Goal: Book appointment/travel/reservation

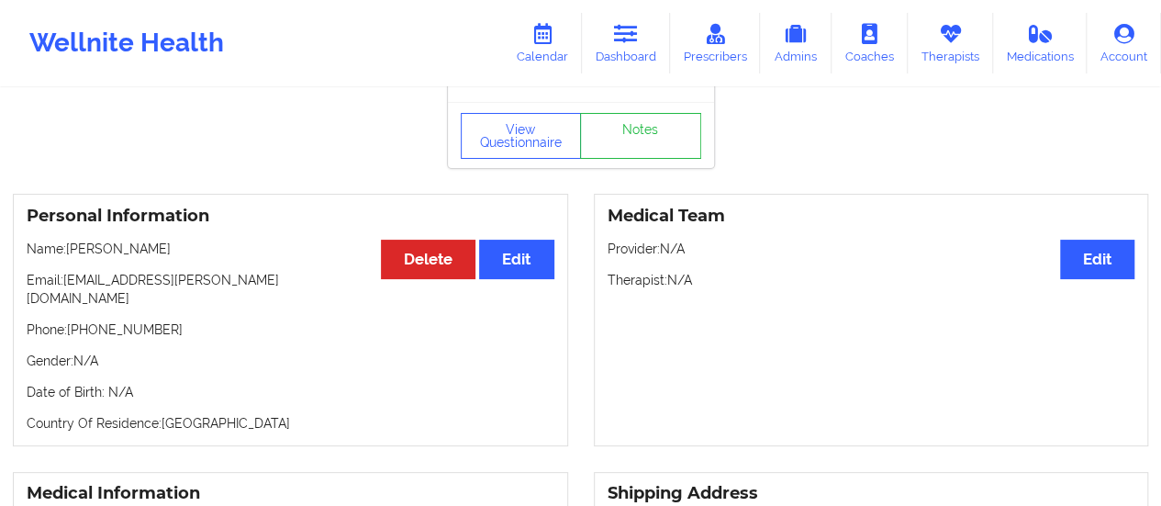
scroll to position [57, 0]
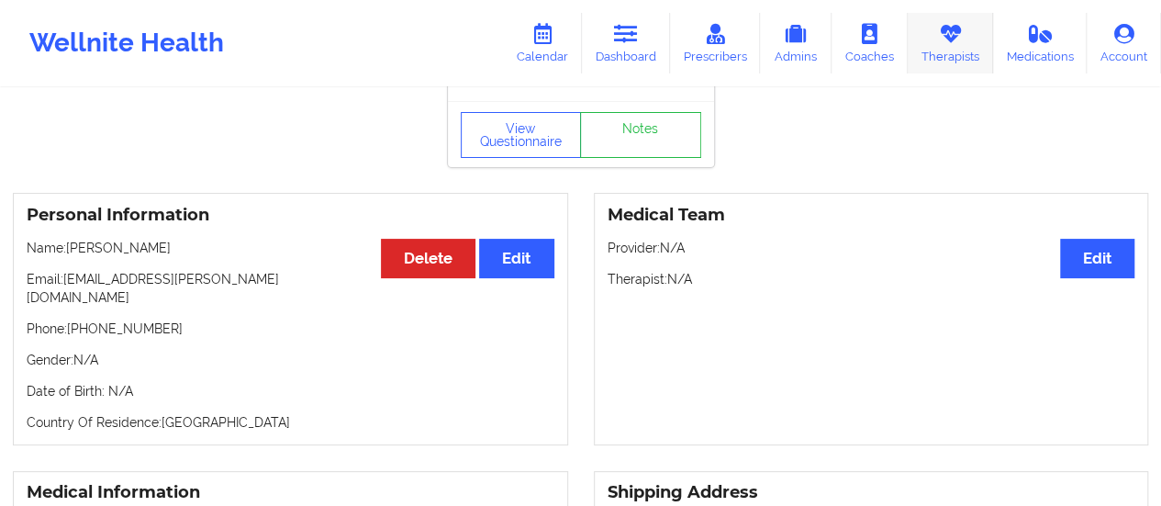
click at [930, 50] on link "Therapists" at bounding box center [950, 43] width 85 height 61
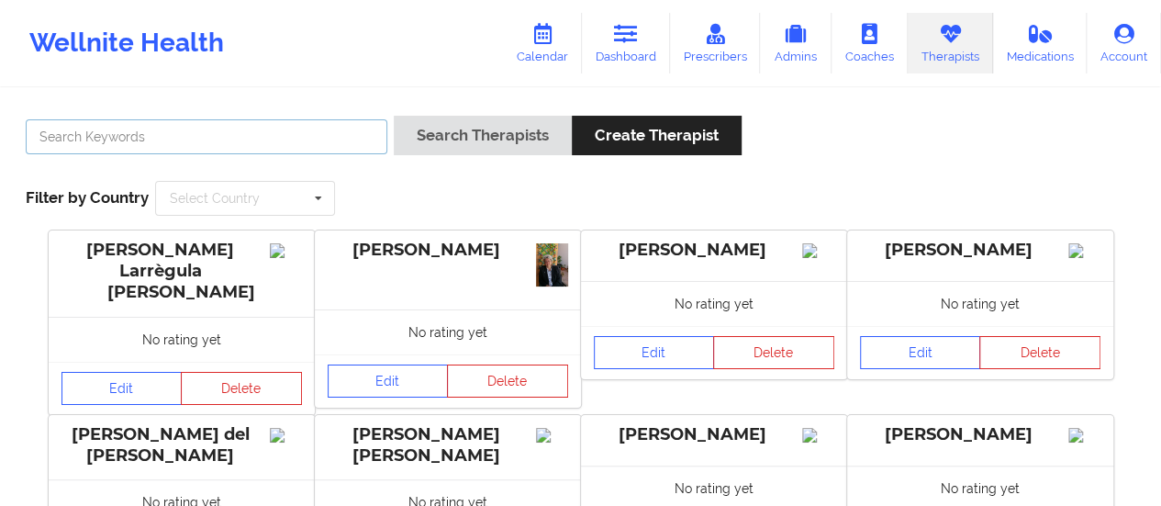
click at [329, 148] on input "text" at bounding box center [207, 136] width 362 height 35
click at [394, 116] on button "Search Therapists" at bounding box center [483, 135] width 178 height 39
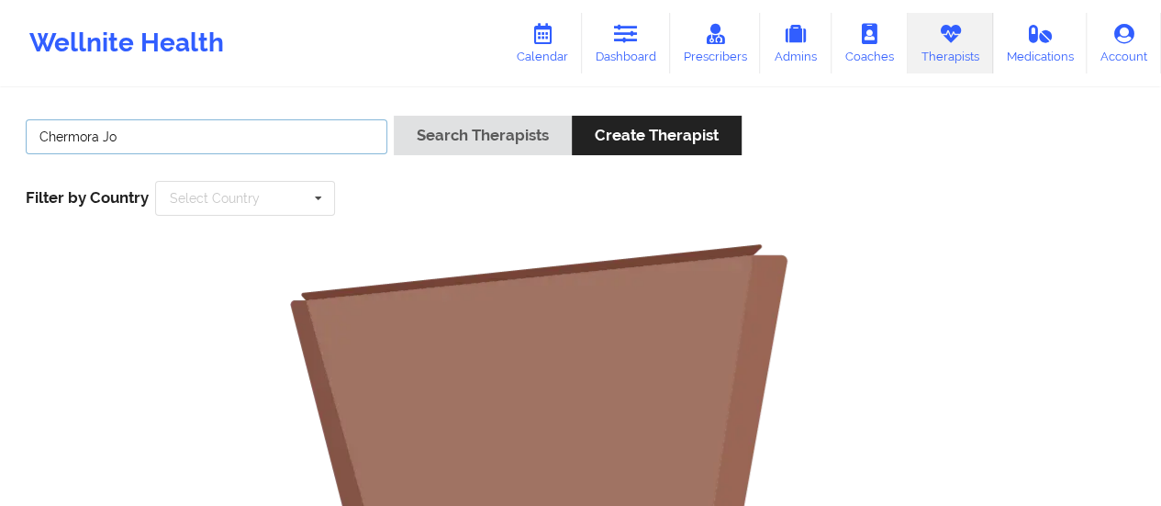
click at [394, 116] on button "Search Therapists" at bounding box center [483, 135] width 178 height 39
type input "Chermo"
click at [394, 116] on button "Search Therapists" at bounding box center [483, 135] width 178 height 39
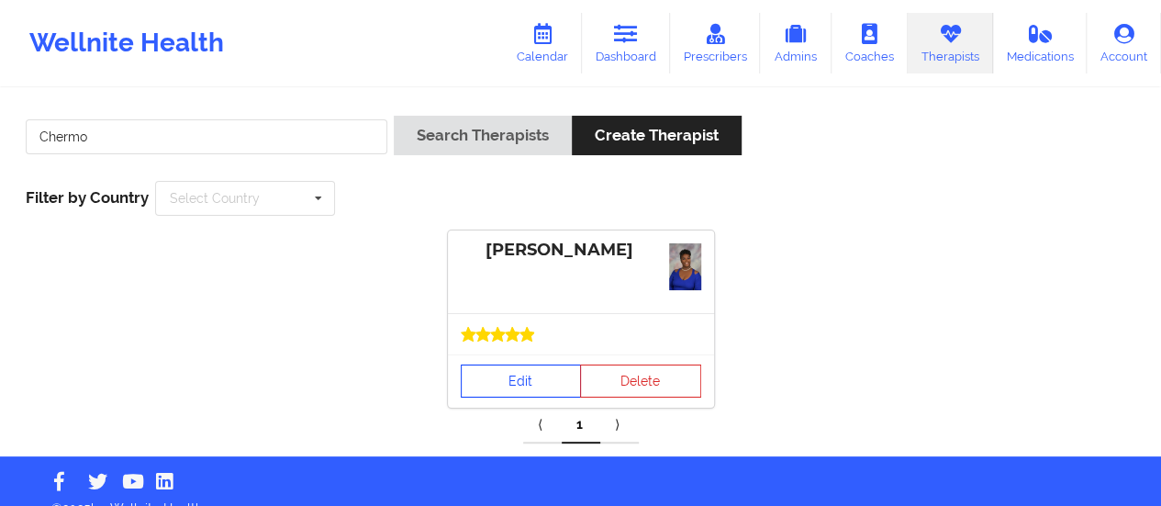
click at [505, 394] on link "Edit" at bounding box center [521, 380] width 121 height 33
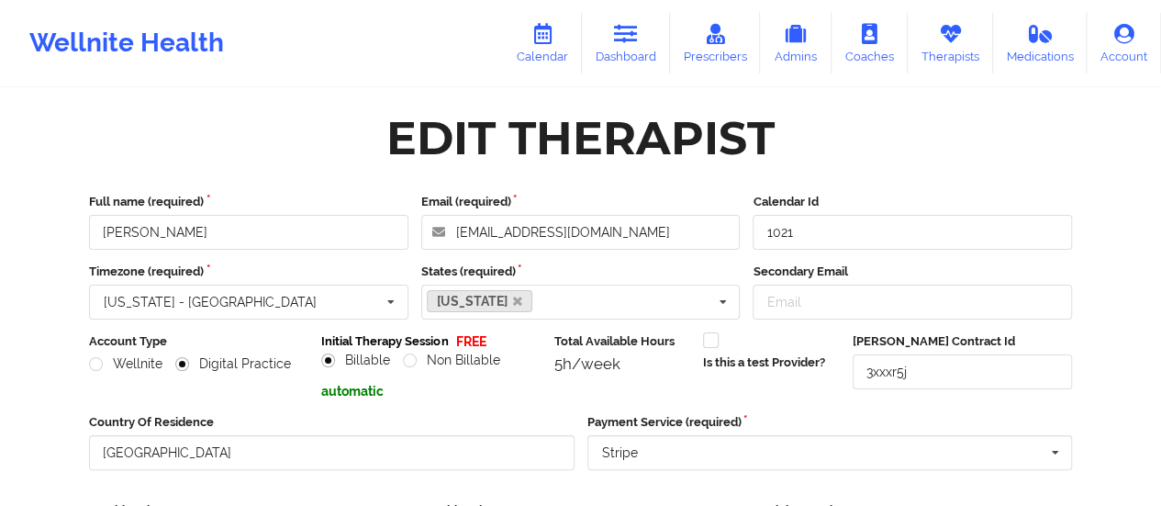
scroll to position [330, 0]
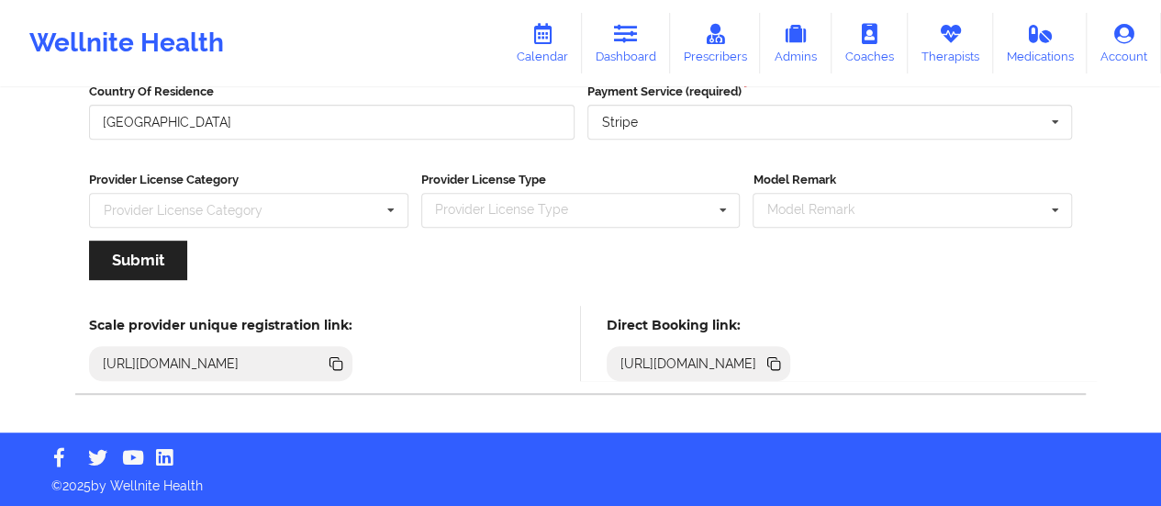
click at [784, 356] on icon at bounding box center [773, 363] width 20 height 20
click at [780, 361] on icon at bounding box center [775, 365] width 9 height 9
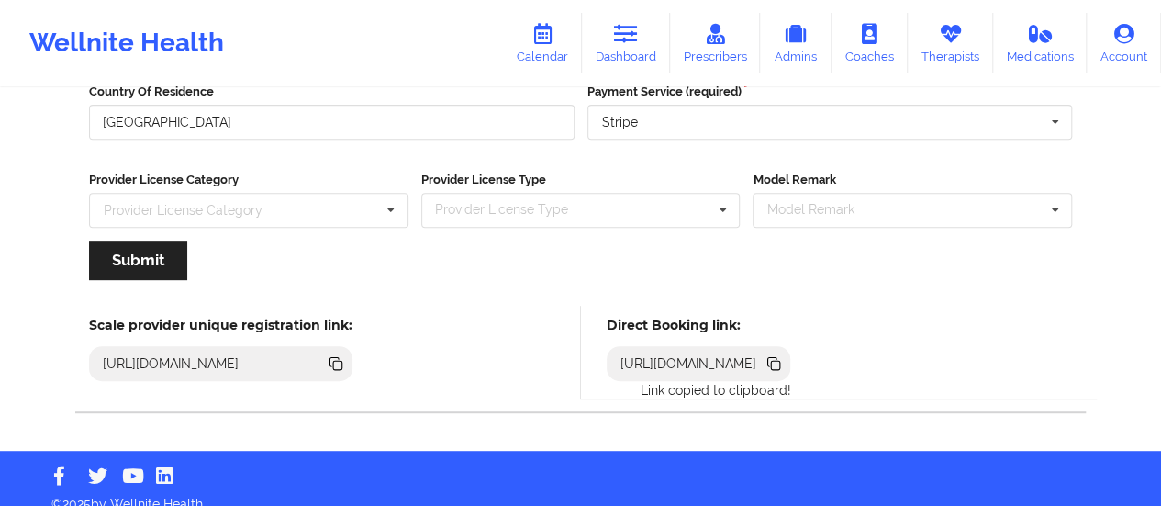
scroll to position [0, 0]
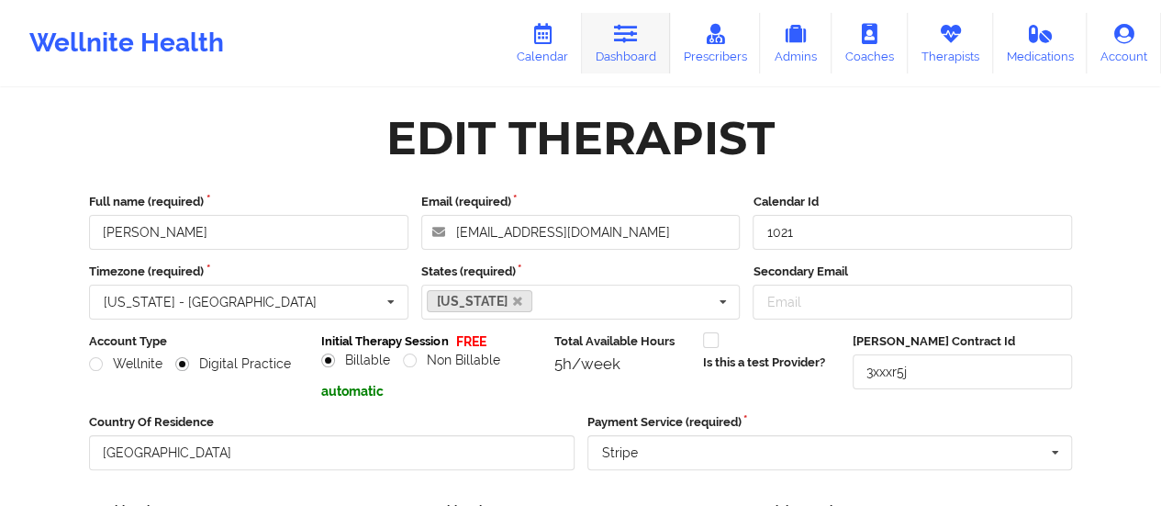
click at [644, 25] on link "Dashboard" at bounding box center [626, 43] width 88 height 61
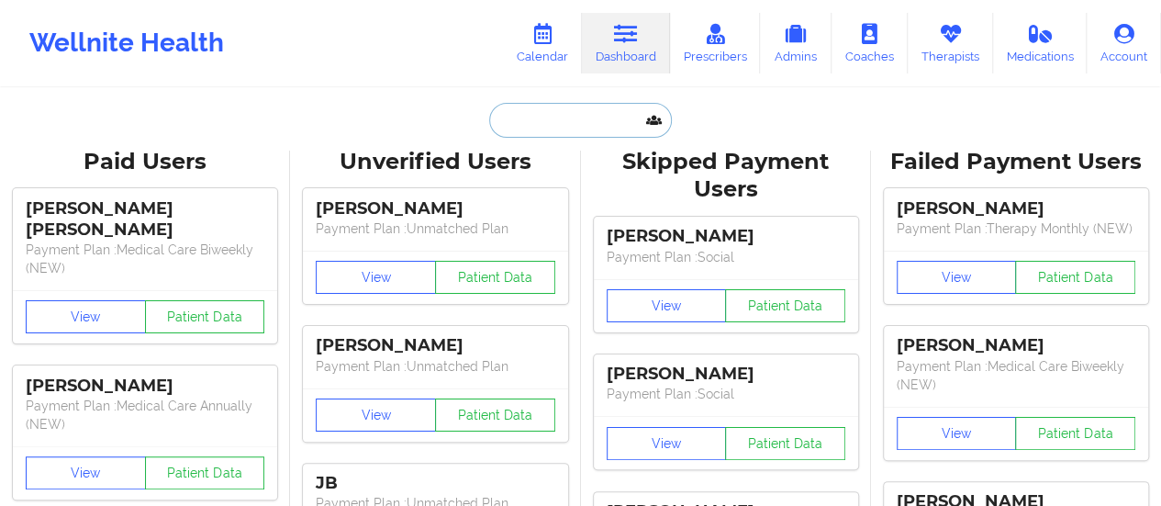
click at [570, 111] on input "text" at bounding box center [580, 120] width 182 height 35
paste input "[EMAIL_ADDRESS][PERSON_NAME][DOMAIN_NAME]"
type input "[EMAIL_ADDRESS][PERSON_NAME][DOMAIN_NAME]"
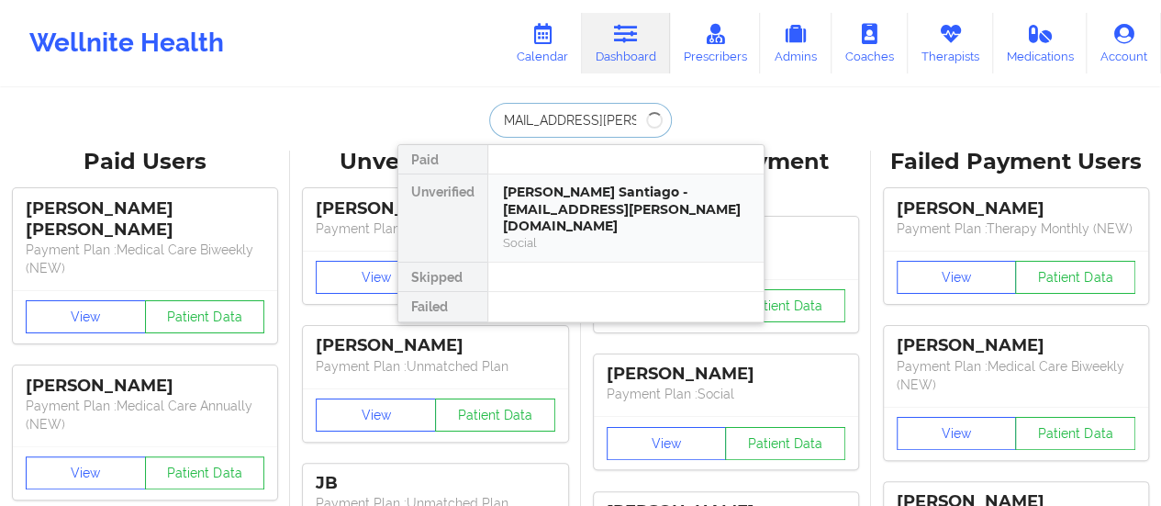
click at [578, 190] on div "[PERSON_NAME] Santiago - [EMAIL_ADDRESS][PERSON_NAME][DOMAIN_NAME]" at bounding box center [626, 209] width 246 height 51
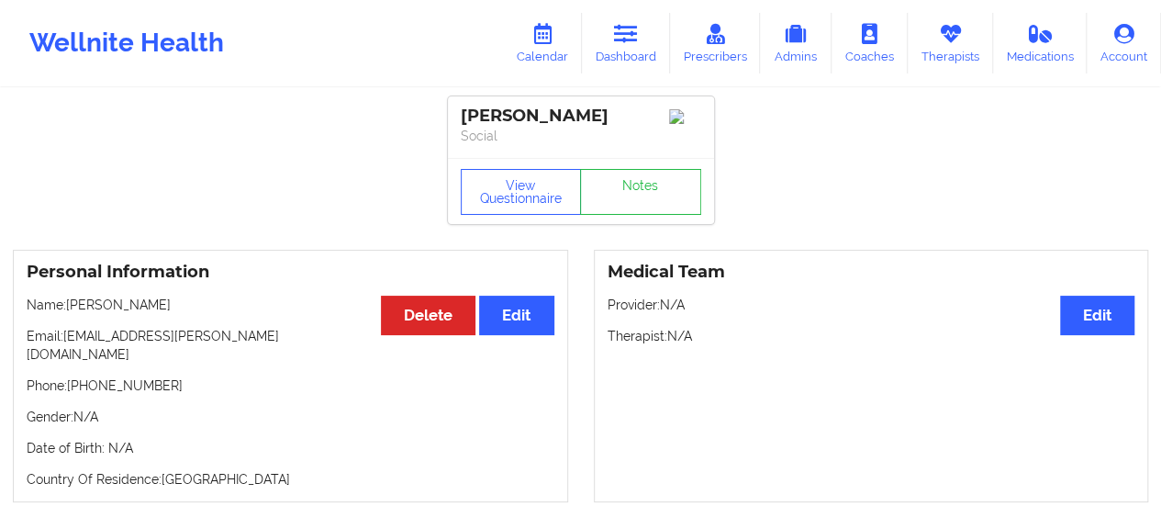
drag, startPoint x: 69, startPoint y: 329, endPoint x: 260, endPoint y: 323, distance: 190.9
click at [260, 314] on p "Name: [PERSON_NAME]" at bounding box center [291, 304] width 528 height 18
copy p "[PERSON_NAME]"
click at [603, 46] on link "Dashboard" at bounding box center [626, 43] width 88 height 61
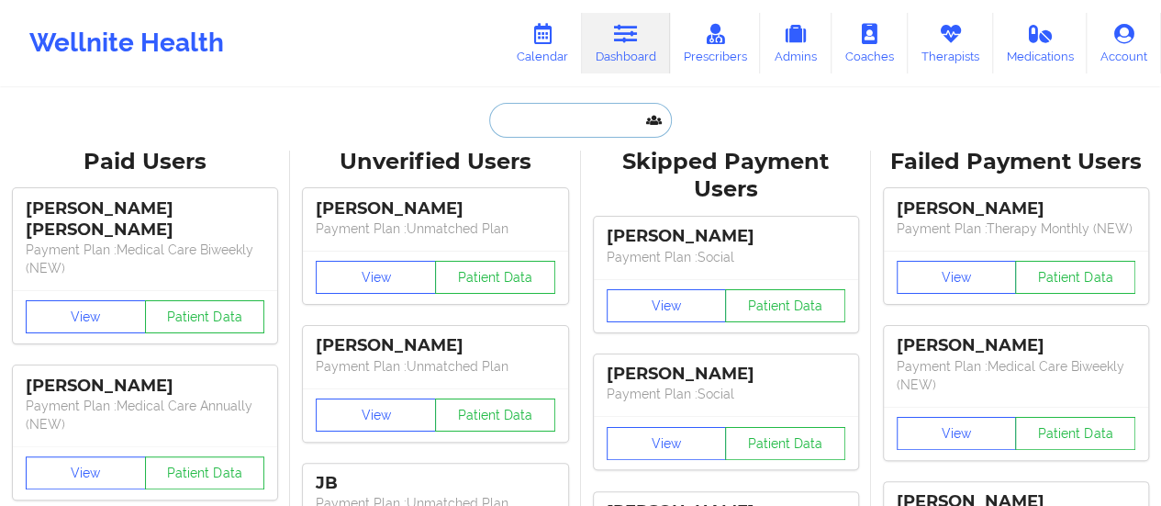
click at [574, 104] on input "text" at bounding box center [580, 120] width 182 height 35
paste input "[EMAIL_ADDRESS][DOMAIN_NAME]"
type input "[EMAIL_ADDRESS][DOMAIN_NAME]"
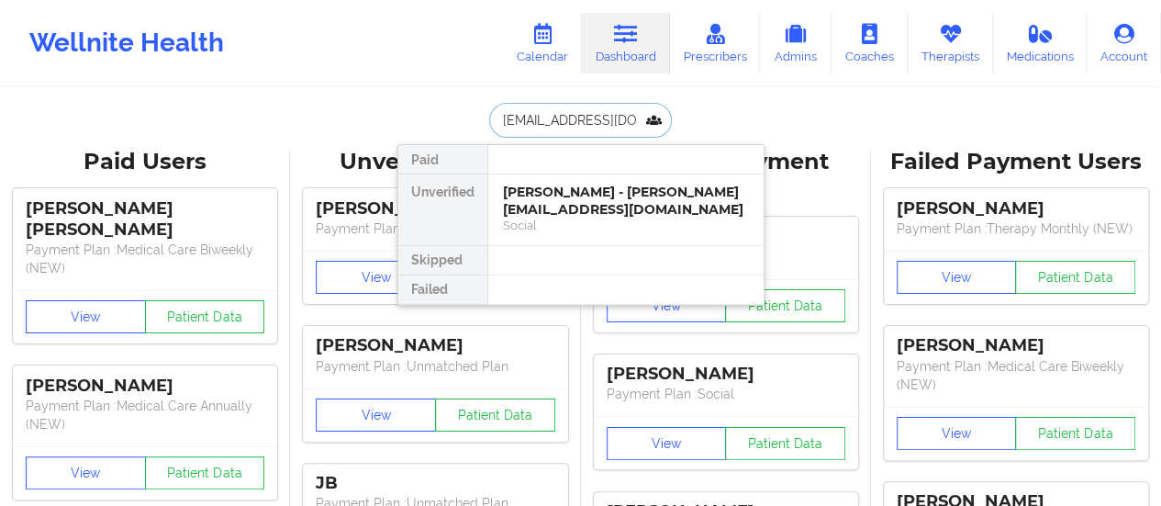
click at [589, 212] on div "[PERSON_NAME] - [PERSON_NAME][EMAIL_ADDRESS][DOMAIN_NAME]" at bounding box center [626, 201] width 246 height 34
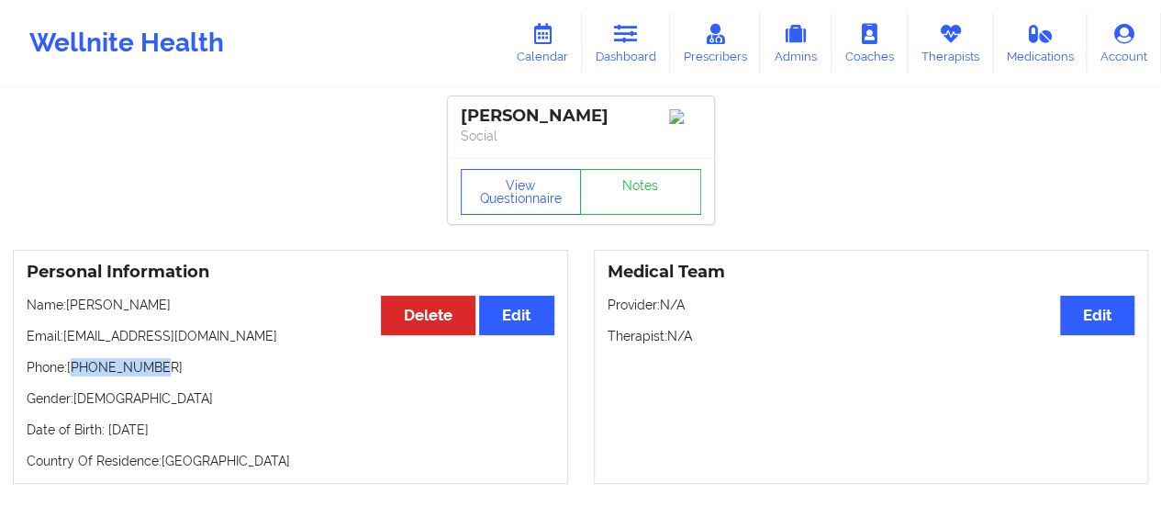
drag, startPoint x: 158, startPoint y: 363, endPoint x: 72, endPoint y: 373, distance: 85.9
click at [72, 373] on p "Phone: [PHONE_NUMBER]" at bounding box center [291, 367] width 528 height 18
copy p "14012343020"
click at [525, 198] on button "View Questionnaire" at bounding box center [521, 192] width 121 height 46
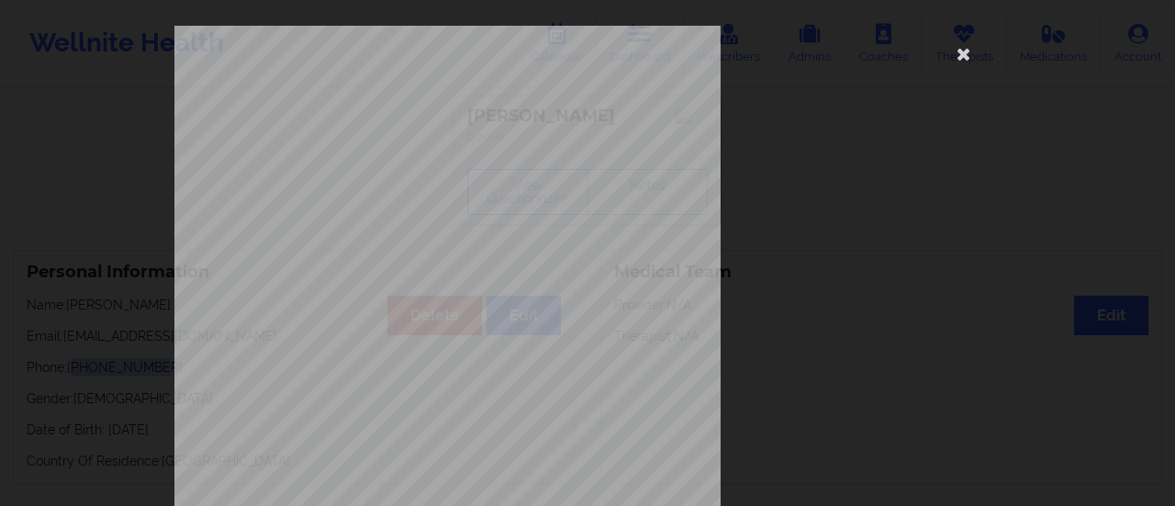
scroll to position [369, 0]
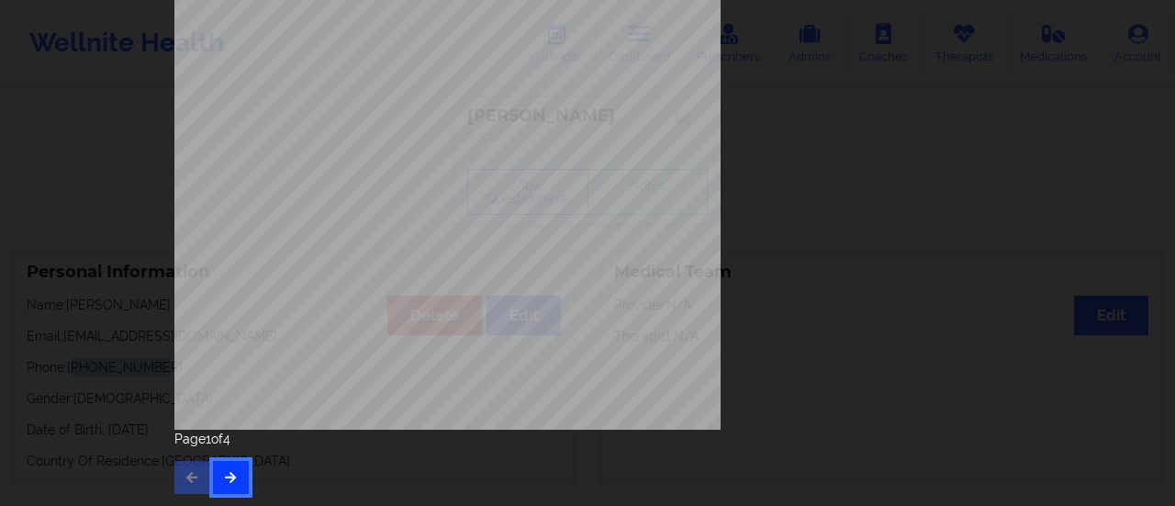
click at [223, 479] on icon "button" at bounding box center [231, 476] width 16 height 11
click at [233, 480] on icon "button" at bounding box center [231, 476] width 16 height 11
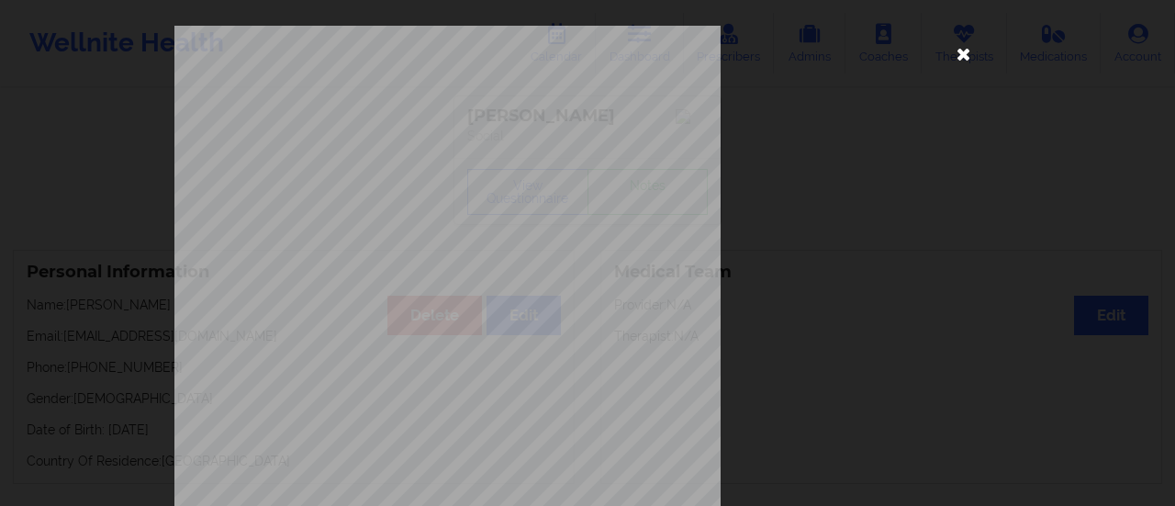
click at [958, 50] on icon at bounding box center [963, 53] width 29 height 29
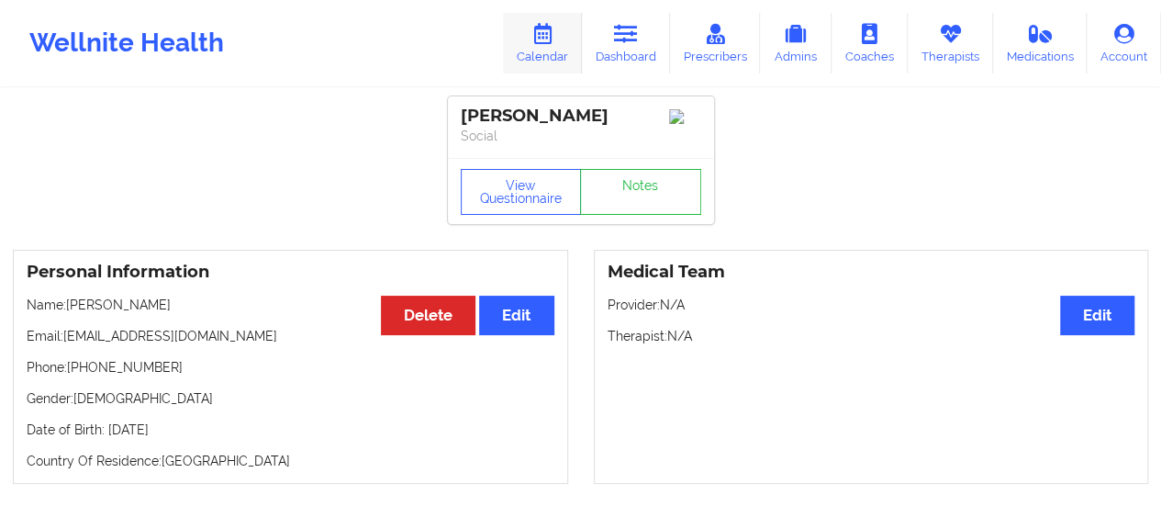
click at [560, 39] on link "Calendar" at bounding box center [542, 43] width 79 height 61
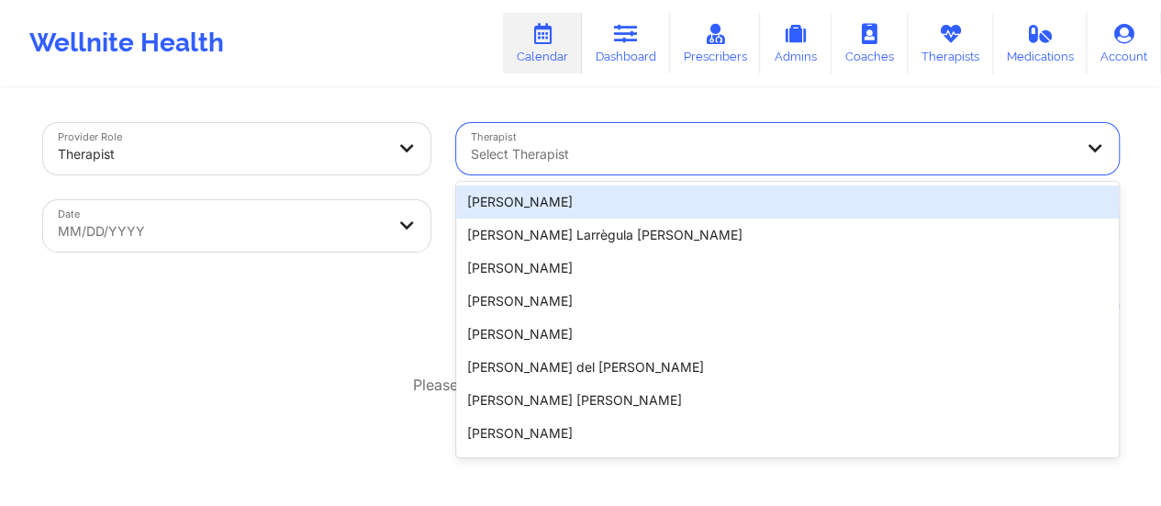
click at [596, 162] on div at bounding box center [772, 154] width 602 height 22
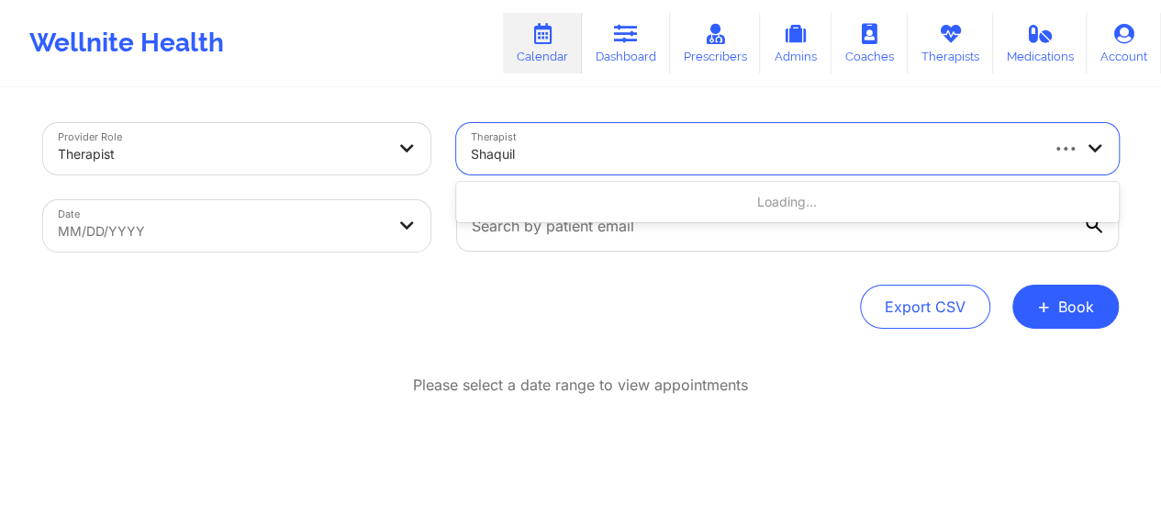
type input "[PERSON_NAME]"
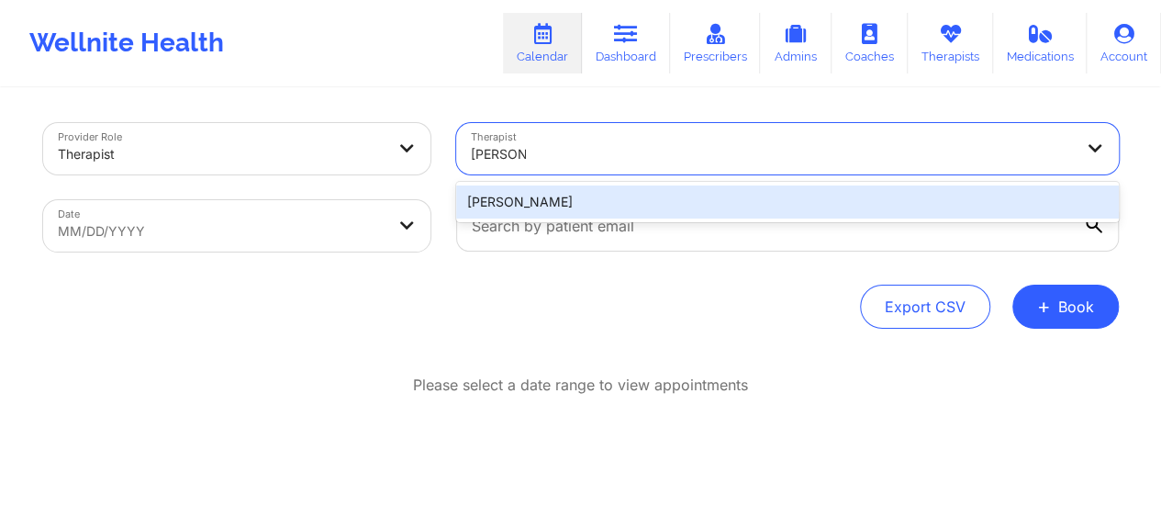
click at [613, 201] on div "[PERSON_NAME]" at bounding box center [787, 201] width 663 height 33
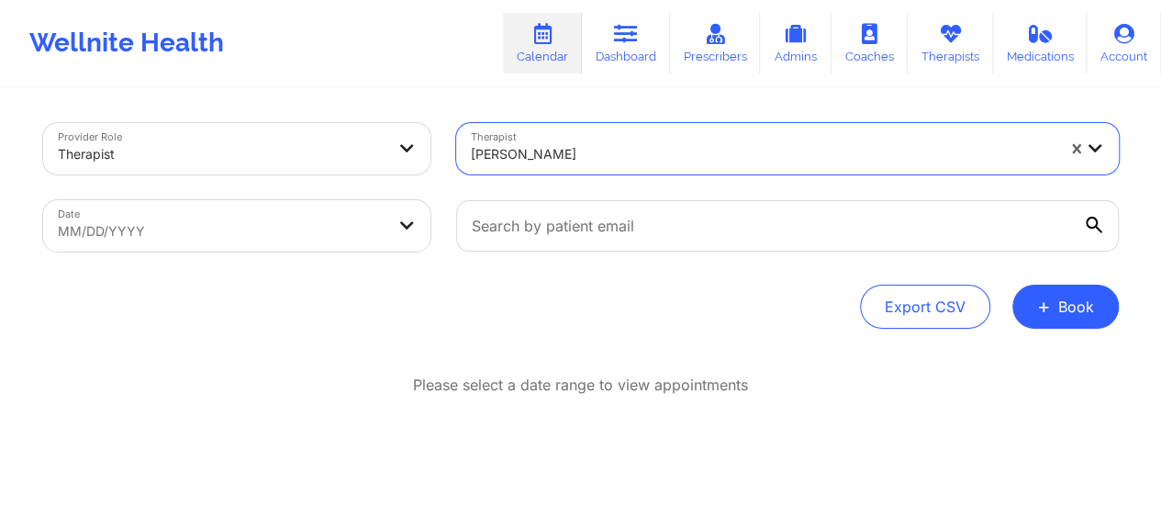
click at [284, 225] on body "Wellnite Health Calendar Dashboard Prescribers Admins Coaches Therapists Medica…" at bounding box center [580, 253] width 1161 height 506
select select "2025-8"
select select "2025-9"
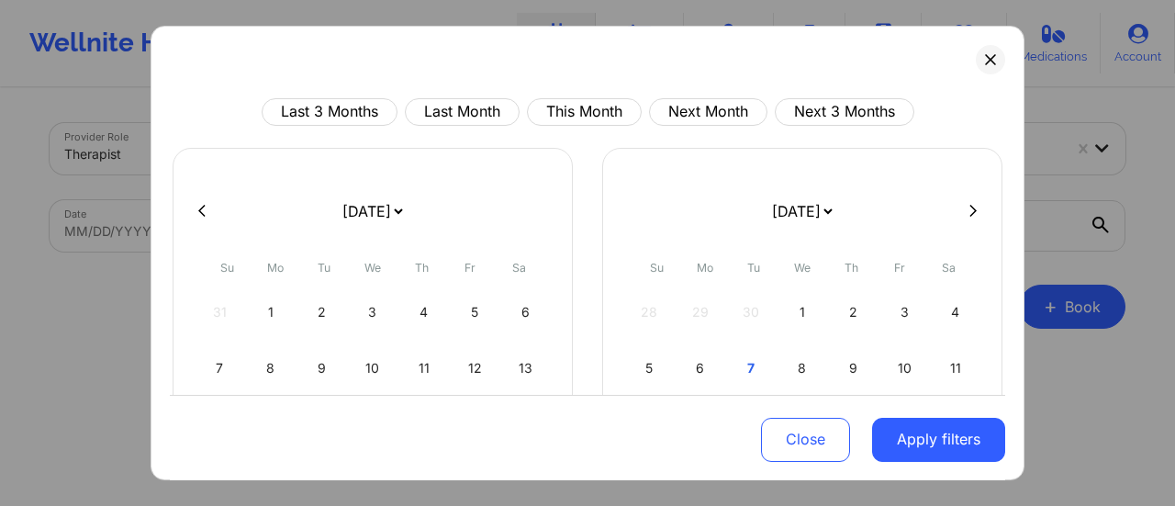
drag, startPoint x: 424, startPoint y: 212, endPoint x: 402, endPoint y: 269, distance: 61.0
click at [406, 212] on select "[DATE] [DATE] [DATE] [DATE] [DATE] [DATE] [DATE] [DATE] [DATE] [DATE] [DATE] [D…" at bounding box center [372, 210] width 67 height 51
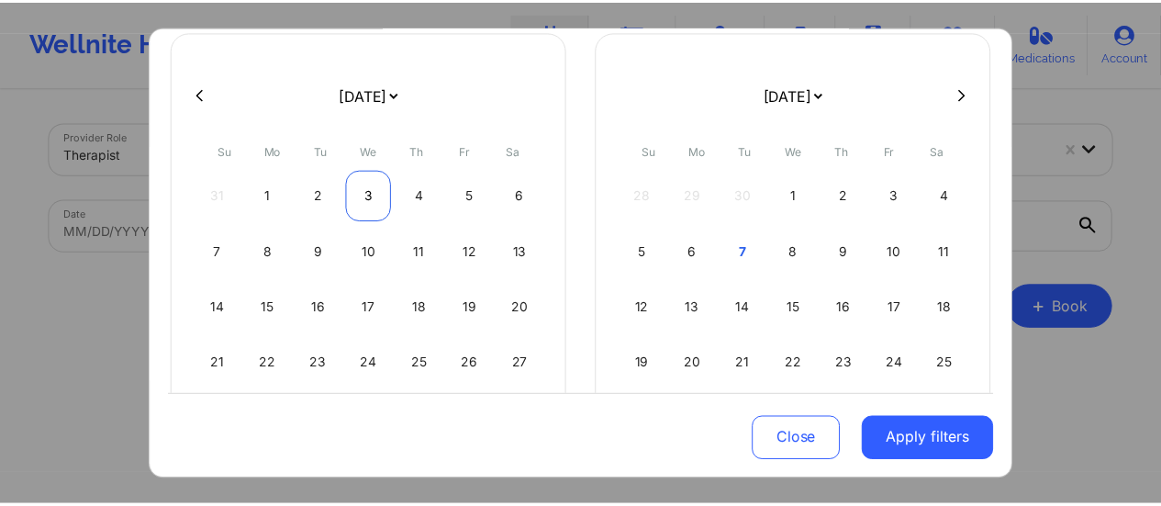
scroll to position [117, 0]
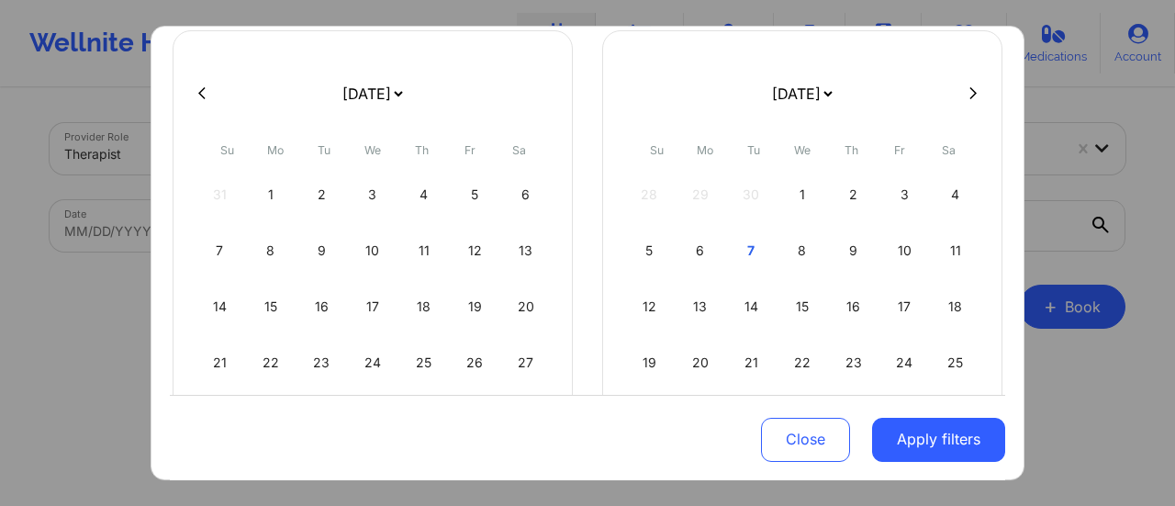
drag, startPoint x: 393, startPoint y: 92, endPoint x: 351, endPoint y: 217, distance: 132.6
click at [351, 217] on div "[DATE] [DATE] [DATE] [DATE] [DATE] [DATE] [DATE] [DATE] [DATE] [DATE] [DATE] [D…" at bounding box center [373, 255] width 400 height 451
select select "2025-9"
select select "2025-10"
click at [273, 300] on div "13" at bounding box center [271, 306] width 47 height 51
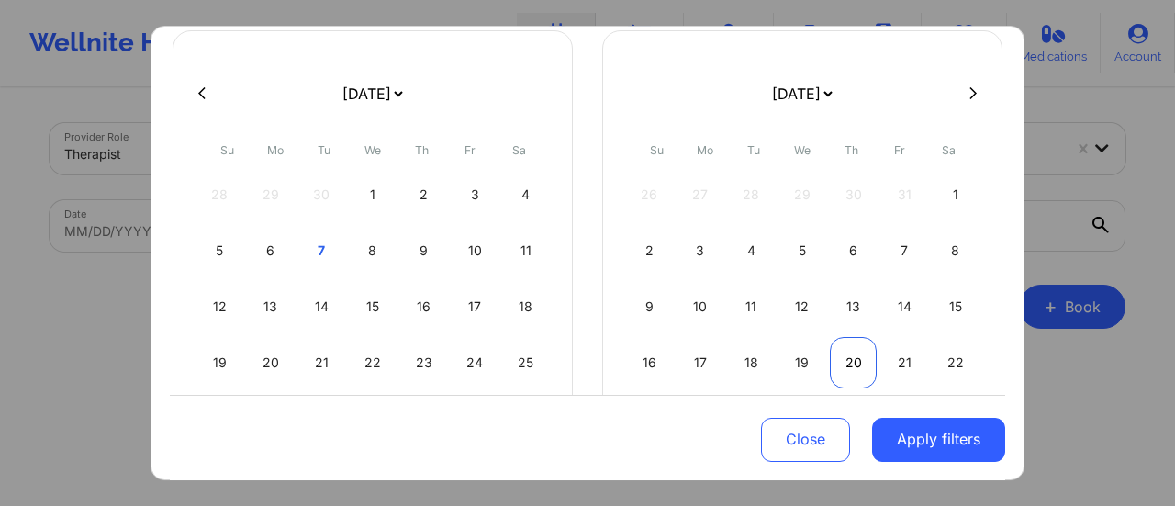
select select "2025-9"
select select "2025-10"
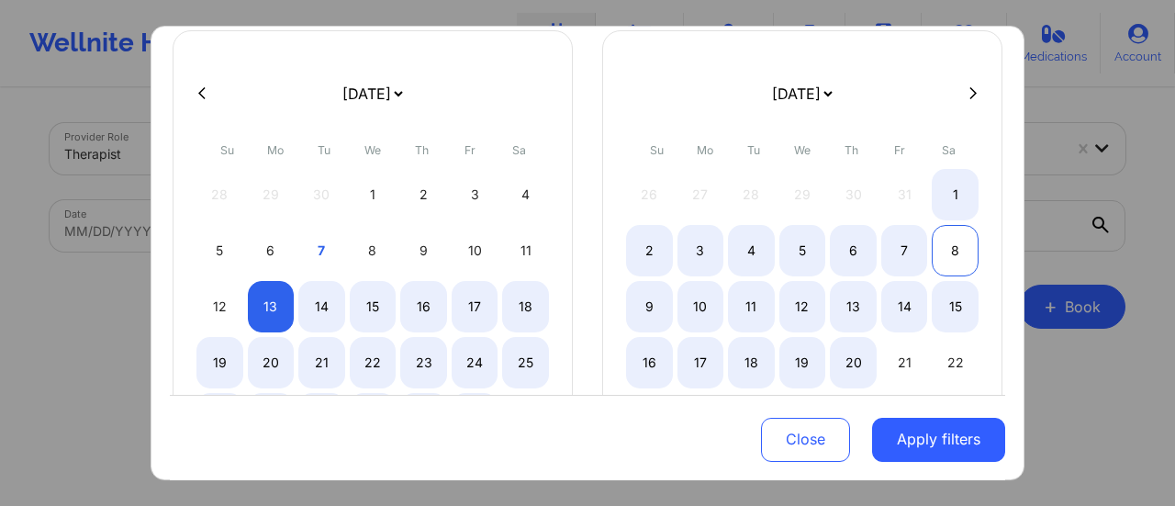
select select "2025-9"
select select "2025-10"
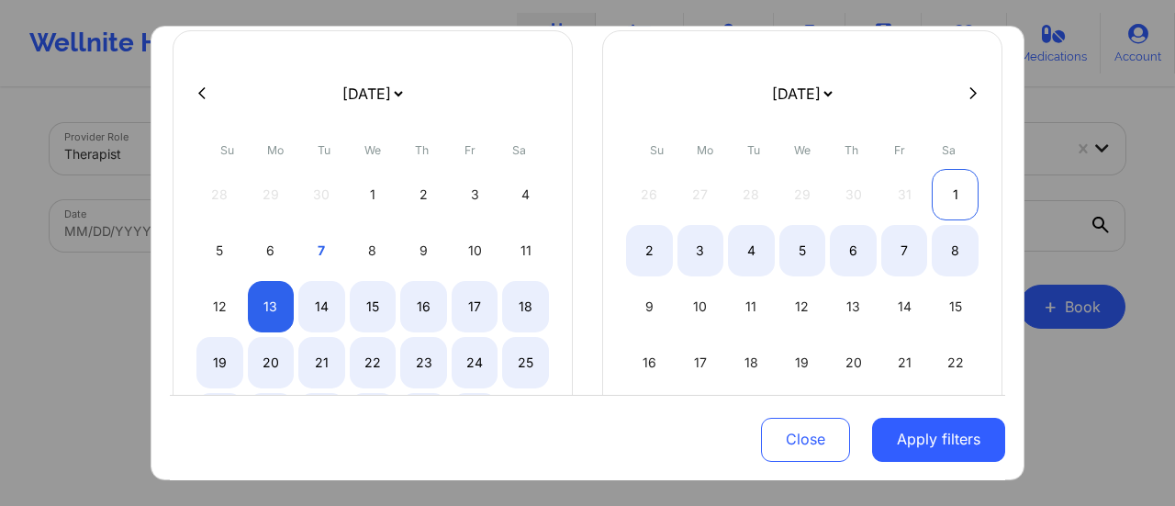
select select "2025-9"
select select "2025-10"
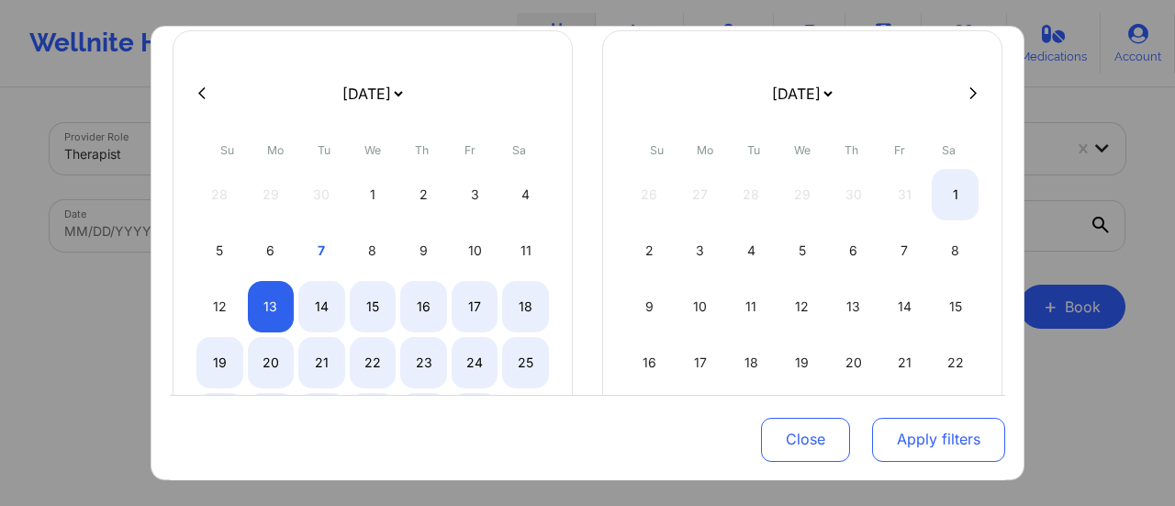
drag, startPoint x: 956, startPoint y: 200, endPoint x: 926, endPoint y: 429, distance: 230.5
click at [926, 429] on div "Last 3 Months Last Month This Month Next Month Next 3 Months [DATE] [DATE] [DAT…" at bounding box center [587, 313] width 835 height 664
click at [926, 429] on button "Apply filters" at bounding box center [938, 439] width 133 height 44
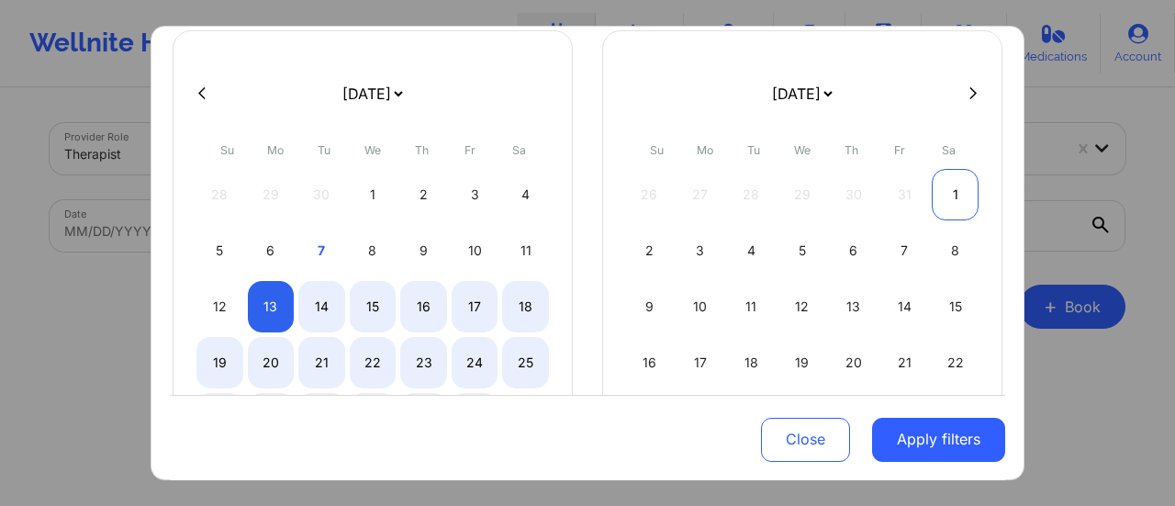
select select "2025-9"
select select "2025-10"
select select "2025-9"
select select "2025-10"
click at [949, 177] on div "1" at bounding box center [954, 194] width 47 height 51
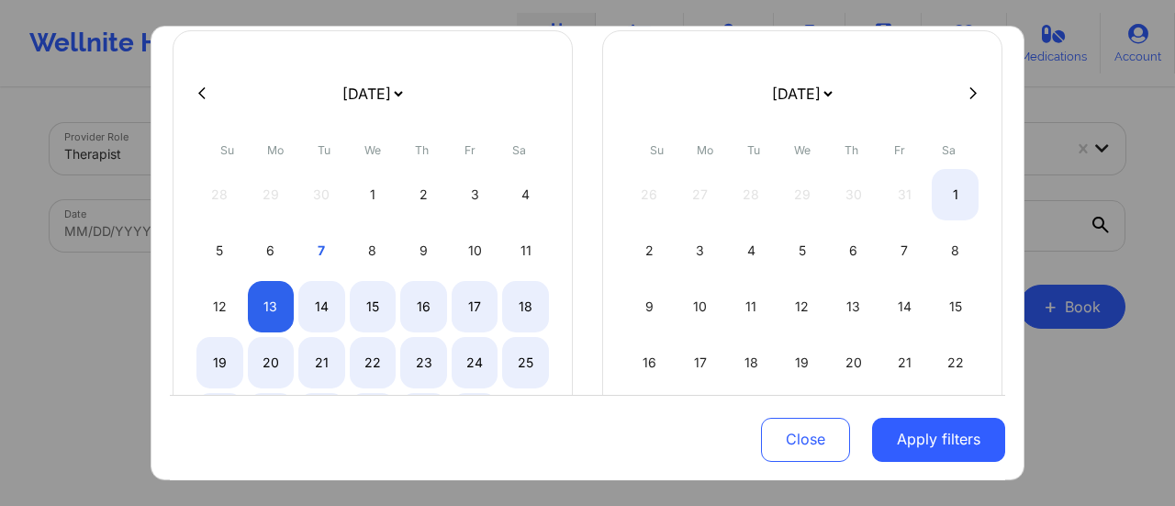
select select "2025-9"
select select "2025-10"
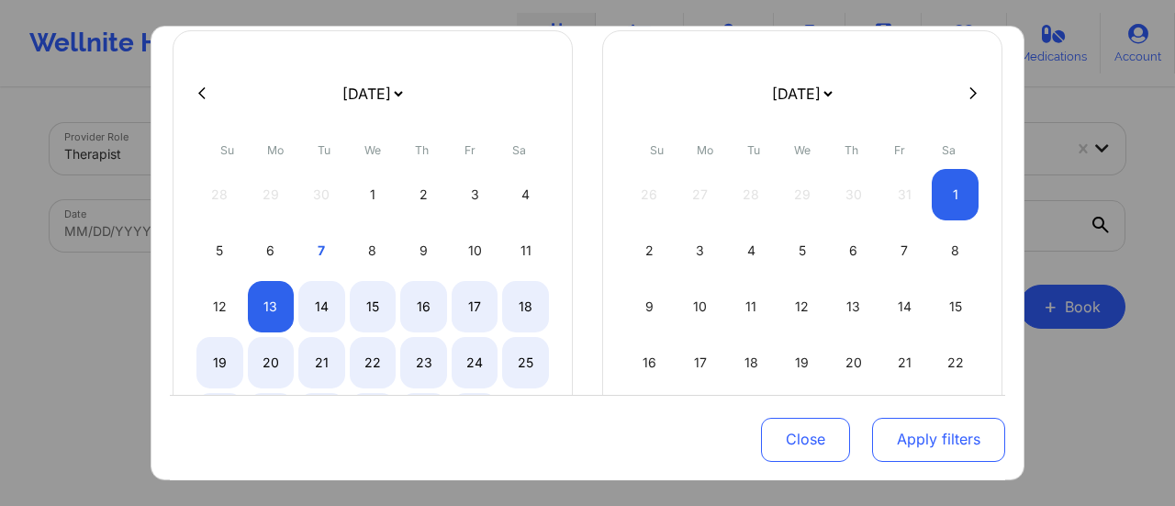
click at [923, 430] on button "Apply filters" at bounding box center [938, 439] width 133 height 44
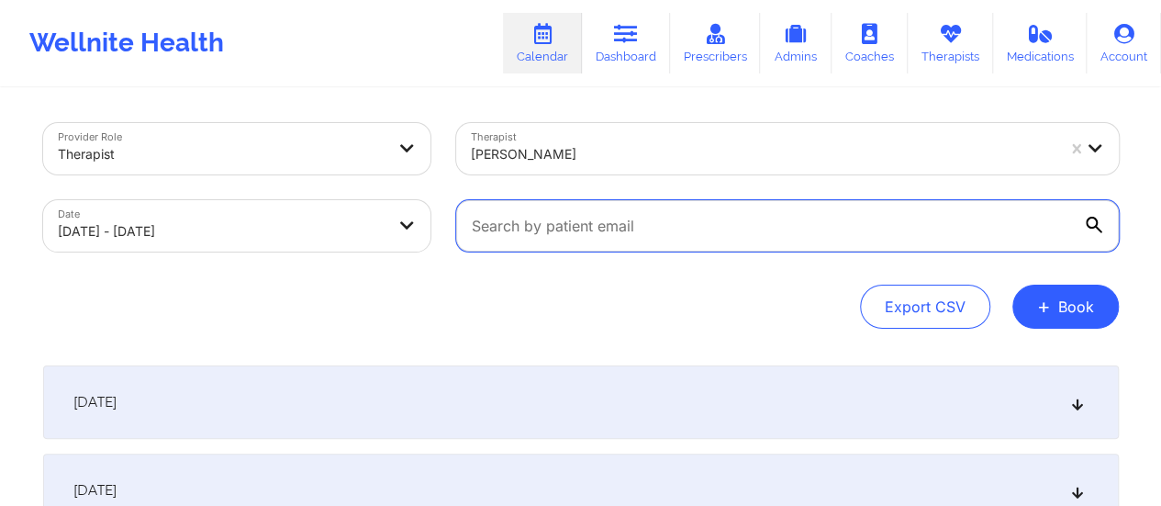
click at [735, 233] on input "text" at bounding box center [787, 225] width 663 height 51
paste input "[EMAIL_ADDRESS][DOMAIN_NAME]"
type input "[EMAIL_ADDRESS][DOMAIN_NAME]"
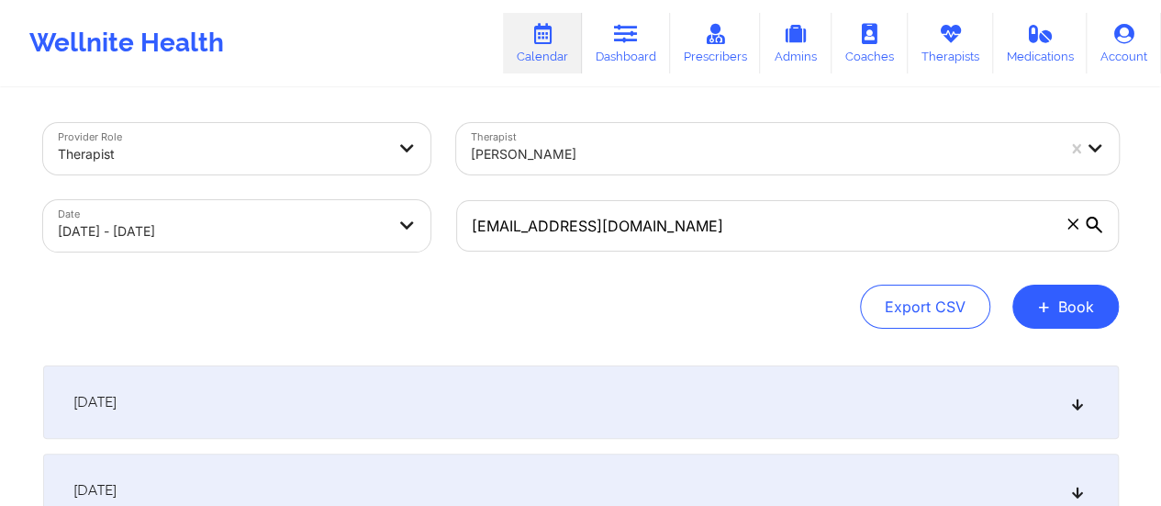
click at [442, 414] on div "[DATE]" at bounding box center [580, 401] width 1075 height 73
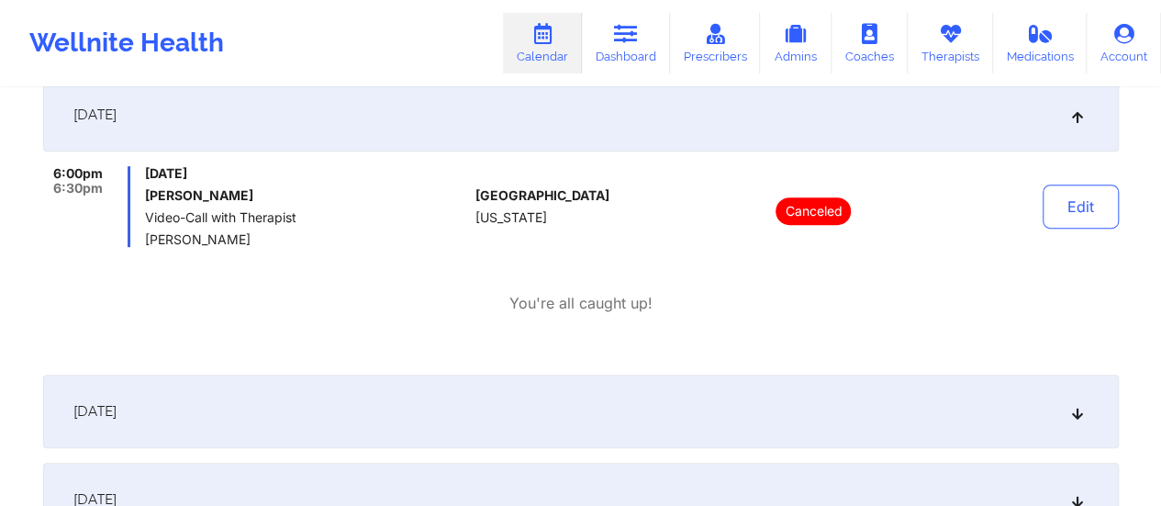
scroll to position [286, 0]
drag, startPoint x: 240, startPoint y: 245, endPoint x: 143, endPoint y: 241, distance: 97.3
click at [143, 241] on div "6:00pm 6:30pm [DATE] [PERSON_NAME] Video-Call with Therapist [PERSON_NAME]" at bounding box center [255, 207] width 425 height 81
copy span "[PERSON_NAME]"
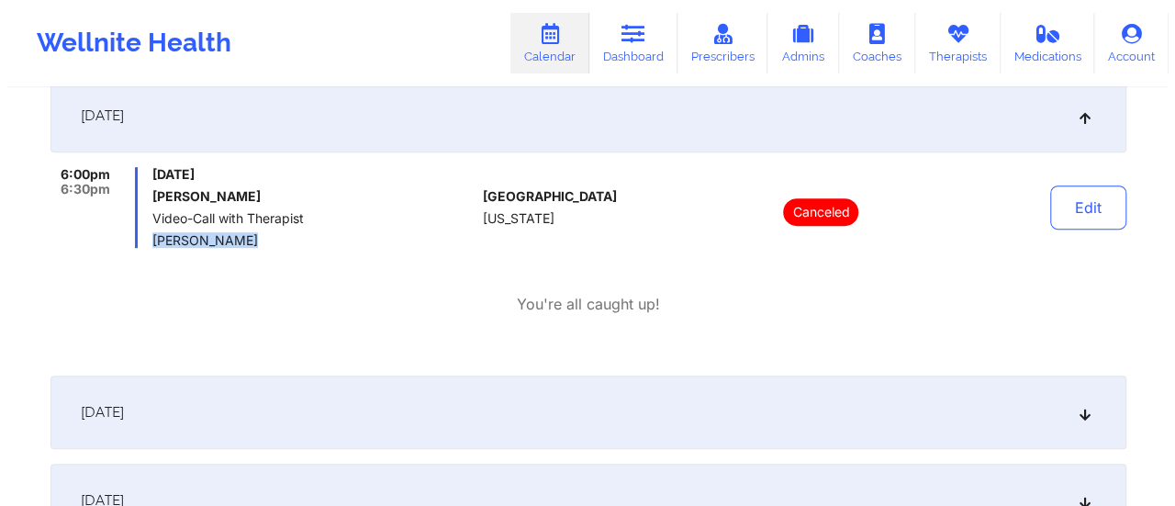
scroll to position [0, 0]
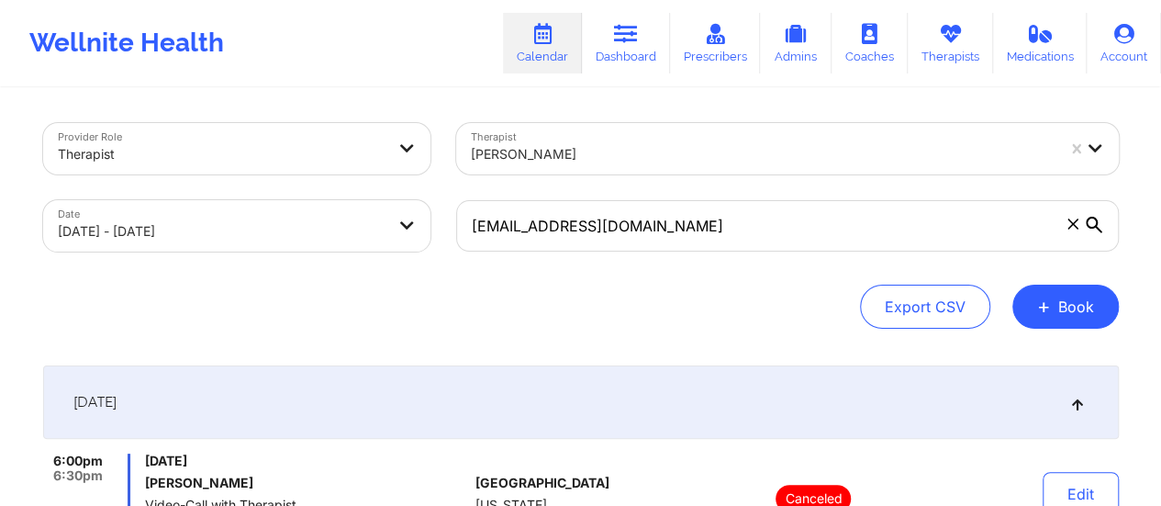
click at [323, 235] on body "Wellnite Health Calendar Dashboard Prescribers Admins Coaches Therapists Medica…" at bounding box center [580, 253] width 1161 height 506
select select "2025-9"
select select "2025-10"
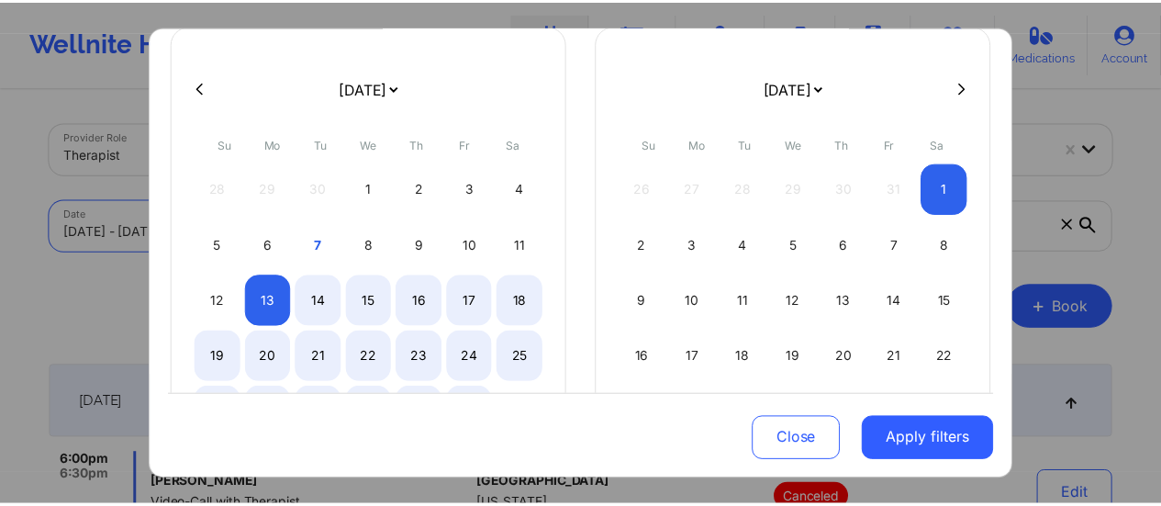
scroll to position [124, 0]
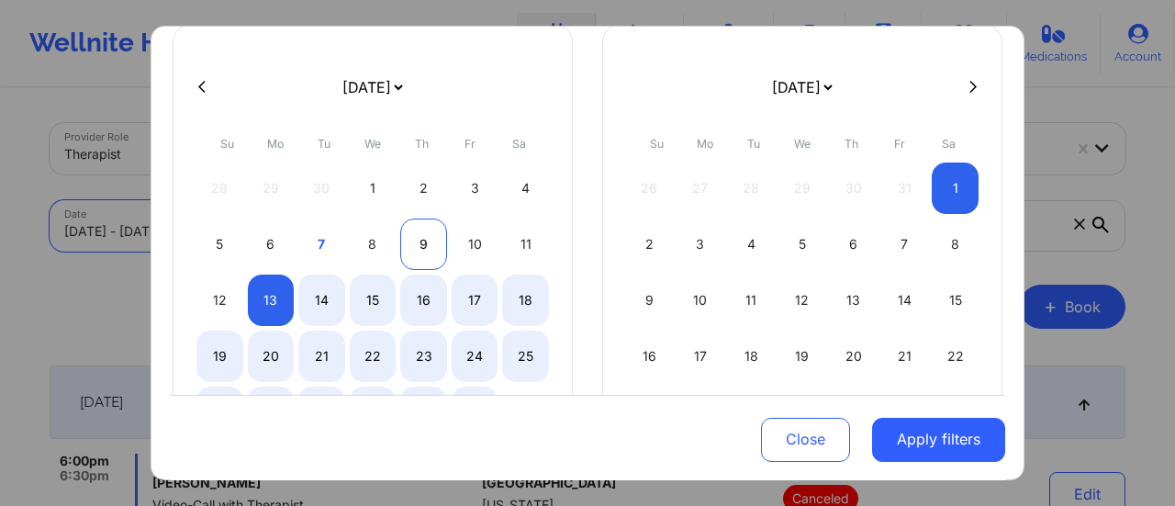
click at [418, 235] on div "9" at bounding box center [423, 243] width 47 height 51
select select "2025-9"
select select "2025-10"
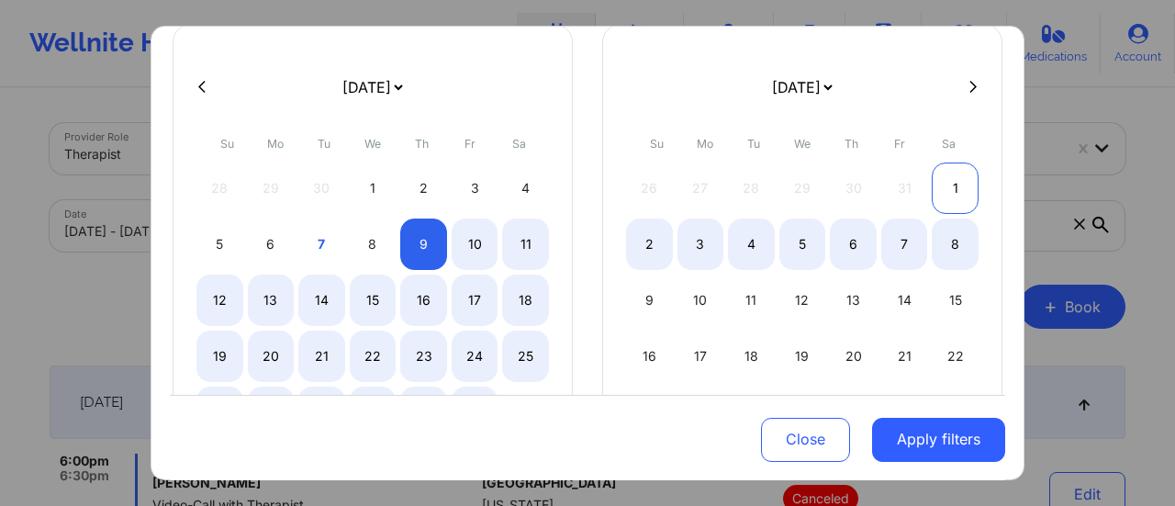
select select "2025-9"
select select "2025-10"
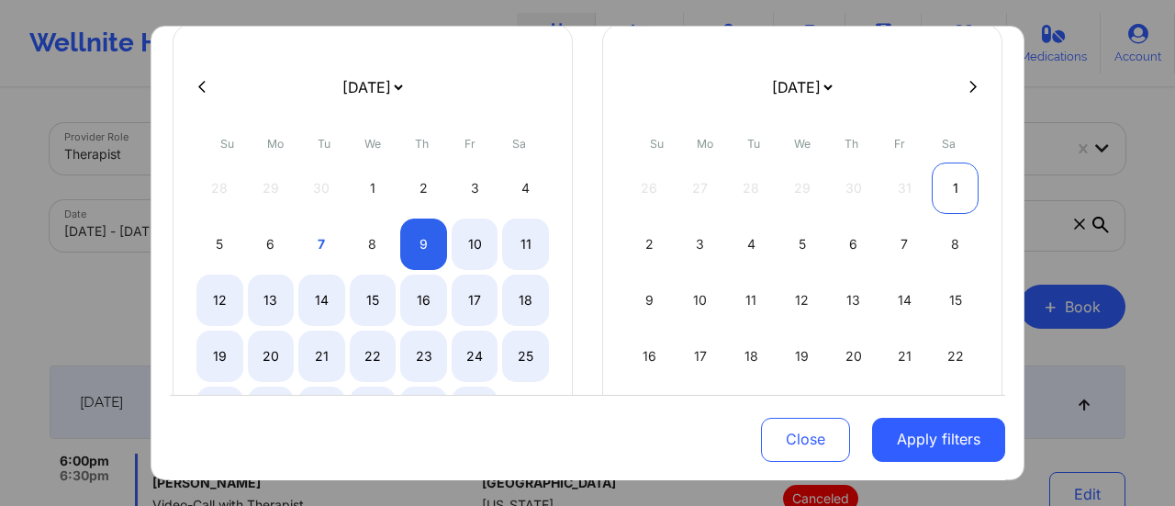
click at [961, 183] on div "1" at bounding box center [954, 187] width 47 height 51
select select "2025-9"
select select "2025-10"
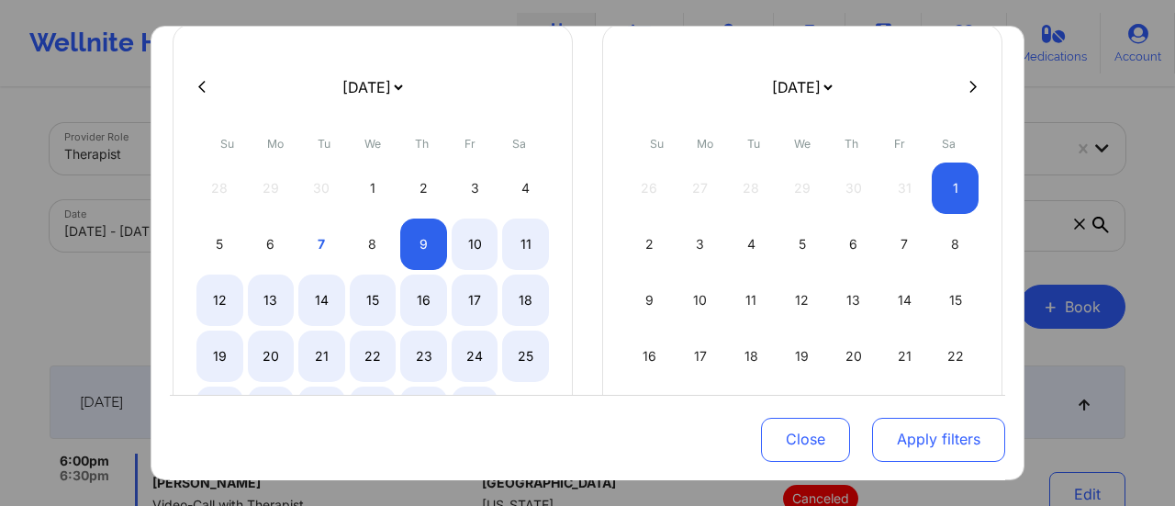
click at [975, 445] on button "Apply filters" at bounding box center [938, 439] width 133 height 44
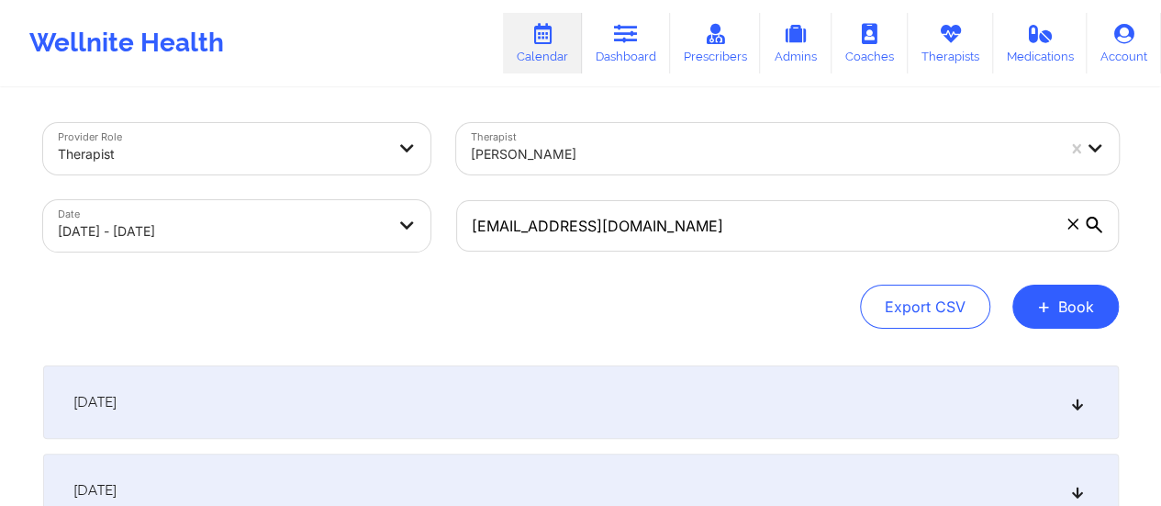
click at [707, 399] on div "[DATE]" at bounding box center [580, 401] width 1075 height 73
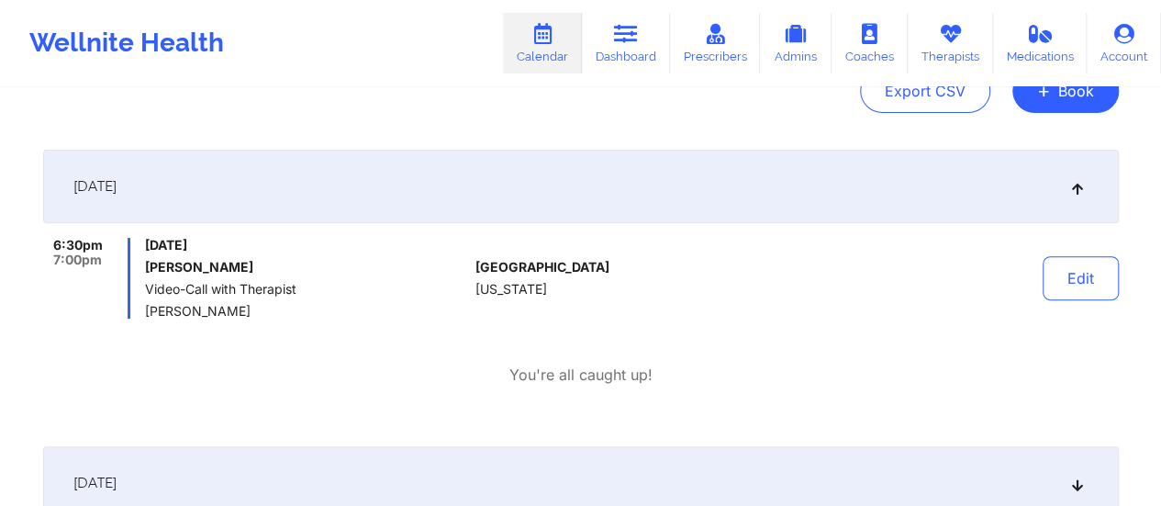
scroll to position [217, 0]
click at [610, 19] on link "Dashboard" at bounding box center [626, 43] width 88 height 61
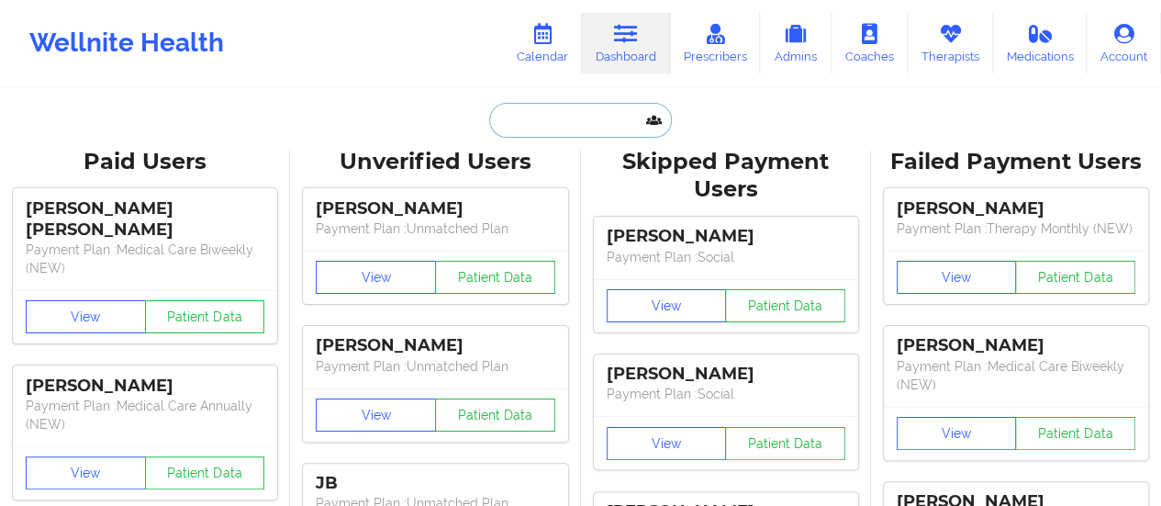
click at [561, 134] on input "text" at bounding box center [580, 120] width 182 height 35
paste input "[EMAIL_ADDRESS][DOMAIN_NAME]"
type input "[EMAIL_ADDRESS][DOMAIN_NAME]"
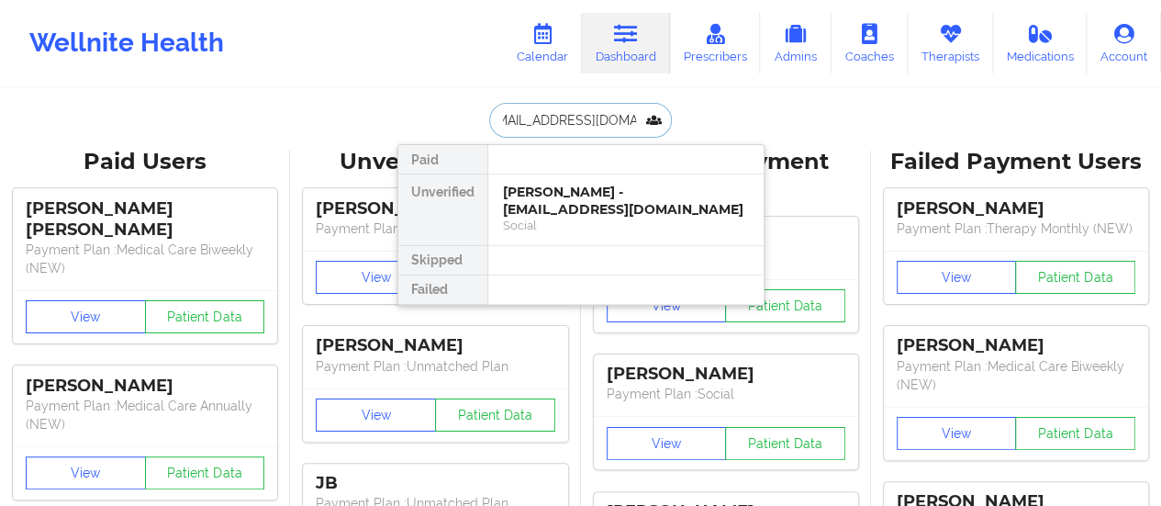
click at [593, 205] on div "[PERSON_NAME] - [EMAIL_ADDRESS][DOMAIN_NAME]" at bounding box center [626, 201] width 246 height 34
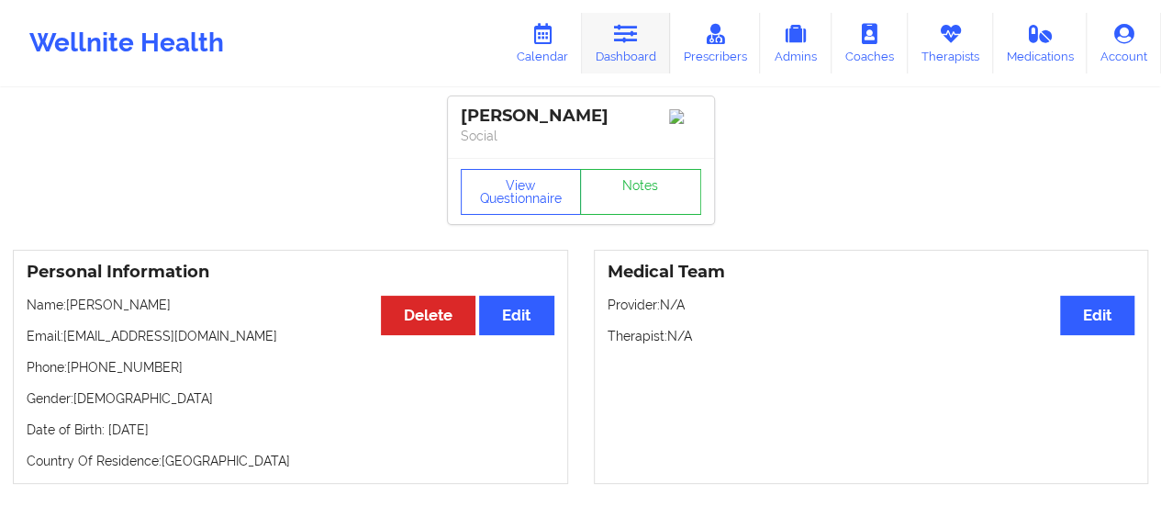
click at [638, 32] on icon at bounding box center [626, 34] width 24 height 20
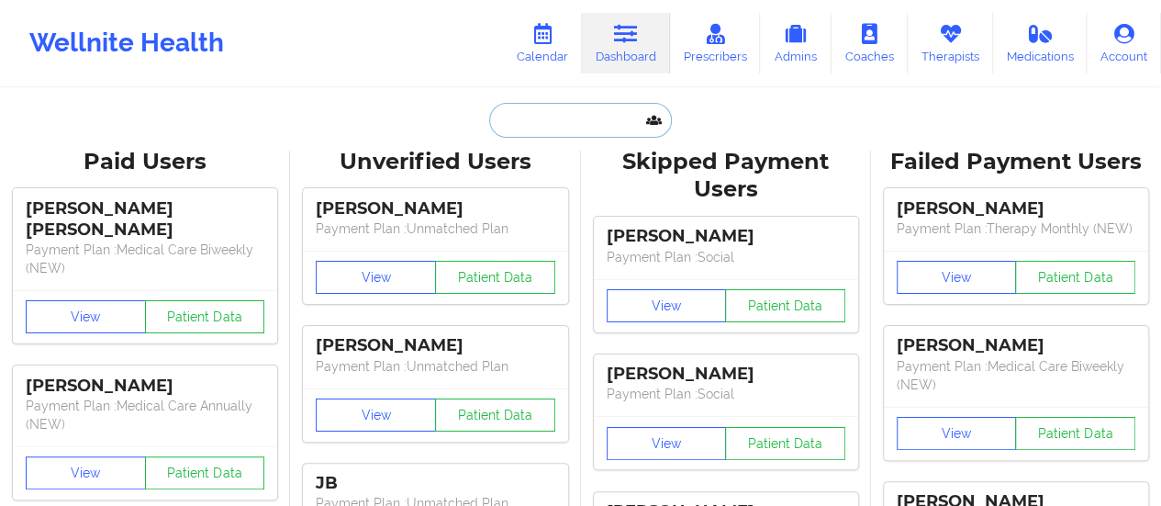
click at [603, 117] on input "text" at bounding box center [580, 120] width 182 height 35
paste input "[EMAIL_ADDRESS][DOMAIN_NAME]"
type input "[EMAIL_ADDRESS][DOMAIN_NAME]"
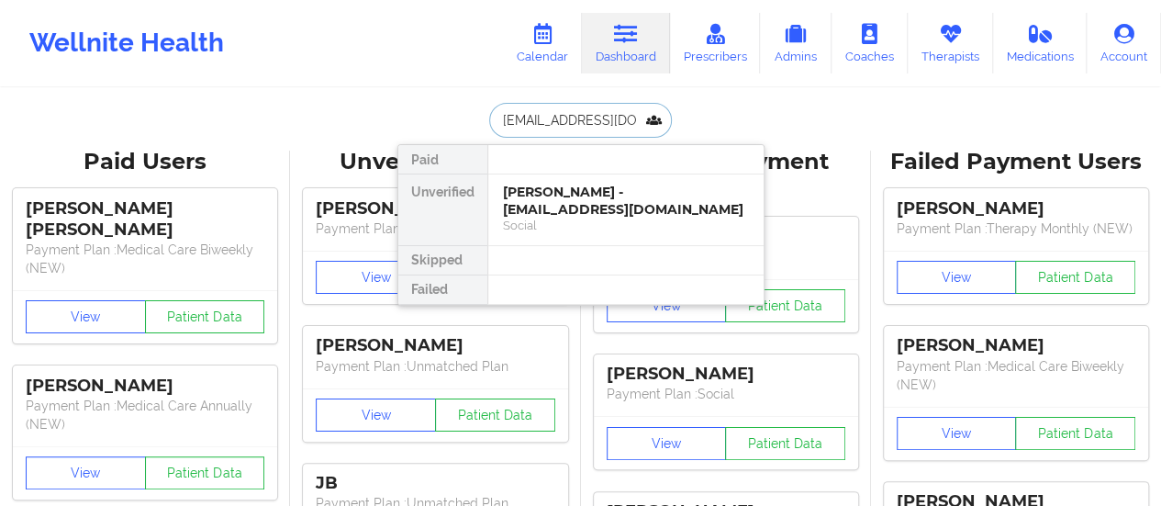
click at [541, 195] on div "[PERSON_NAME] - [EMAIL_ADDRESS][DOMAIN_NAME]" at bounding box center [626, 201] width 246 height 34
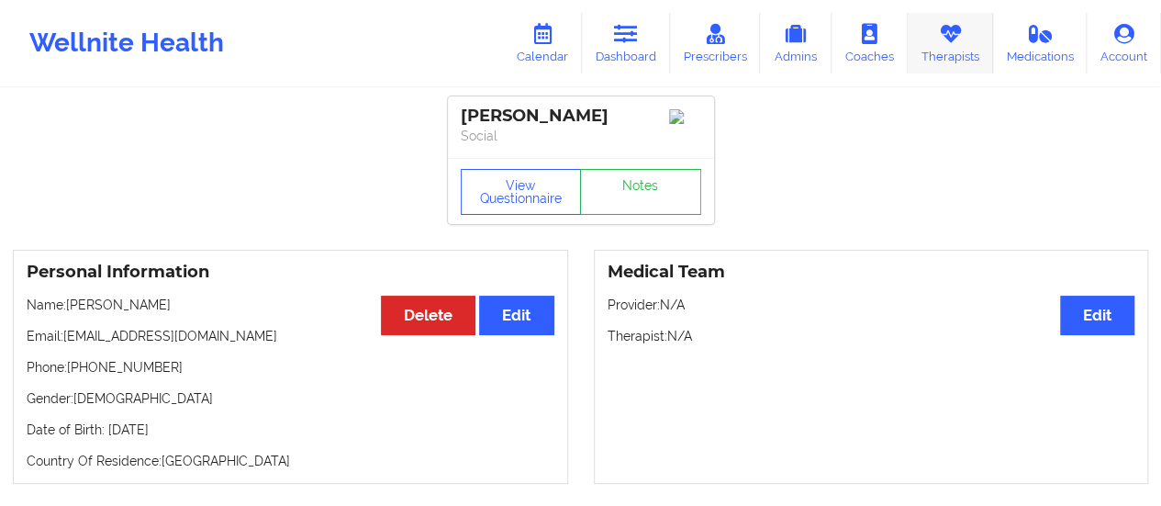
click at [956, 52] on link "Therapists" at bounding box center [950, 43] width 85 height 61
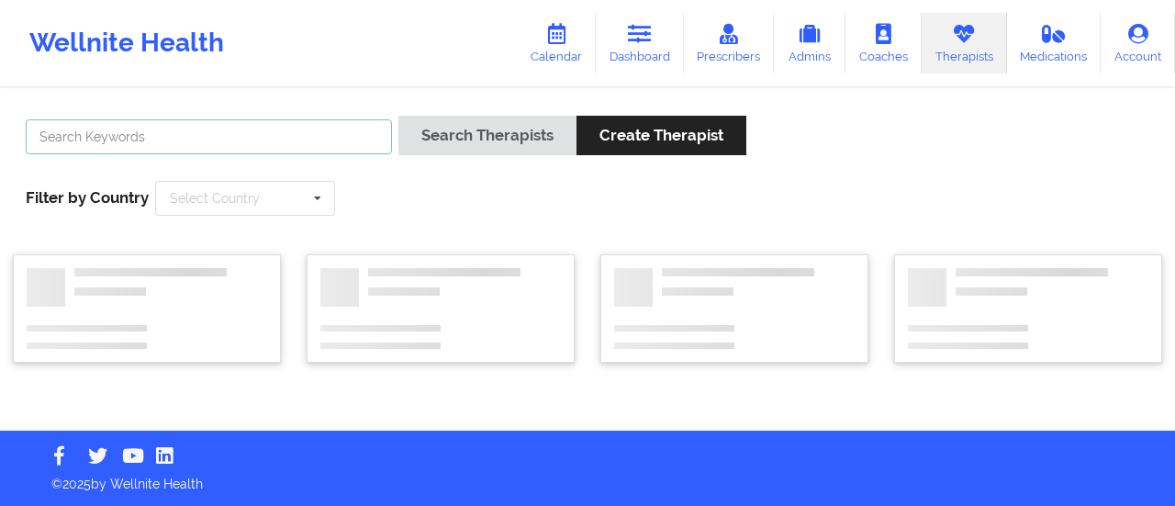
click at [327, 125] on input "text" at bounding box center [209, 136] width 366 height 35
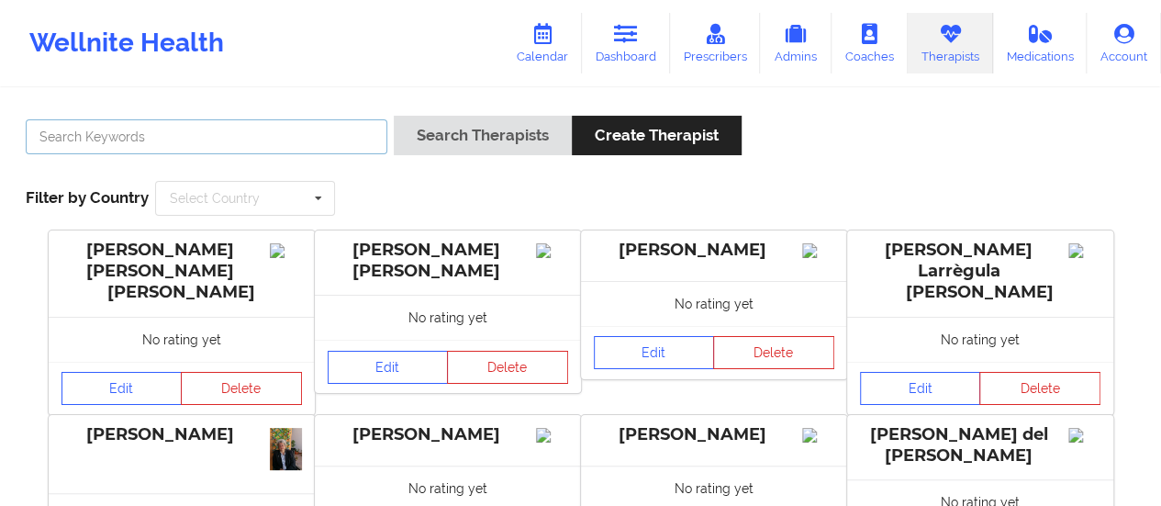
type input "N"
type input "[PERSON_NAME]"
click at [394, 116] on button "Search Therapists" at bounding box center [483, 135] width 178 height 39
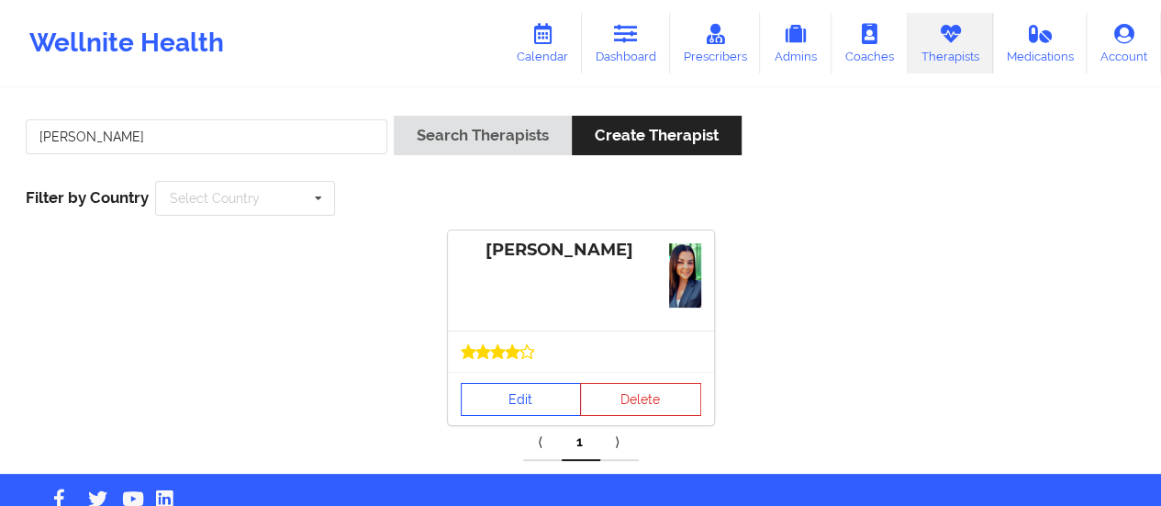
click at [537, 352] on div at bounding box center [581, 351] width 240 height 15
click at [532, 383] on link "Edit" at bounding box center [521, 399] width 121 height 33
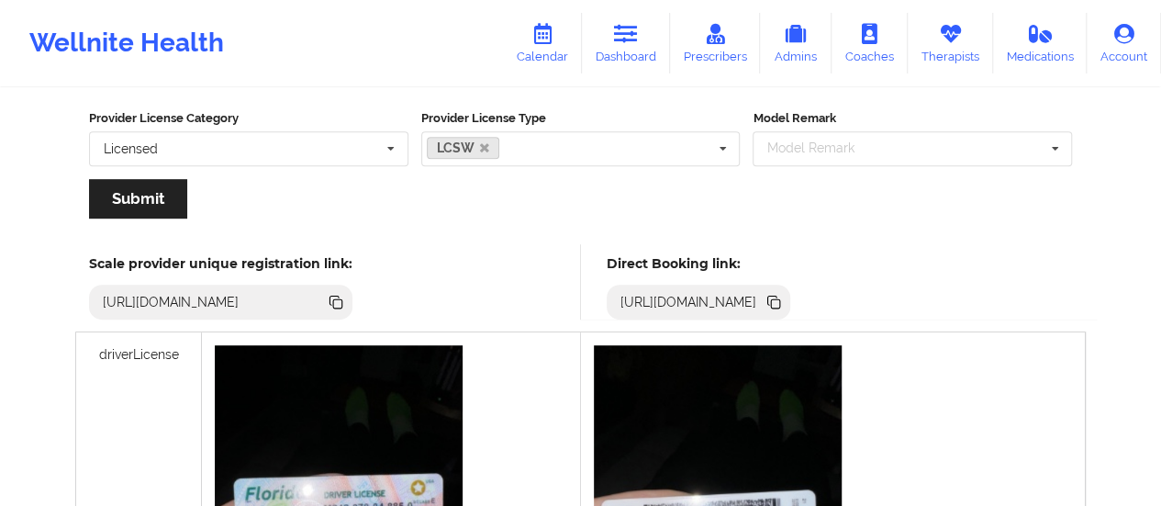
scroll to position [388, 0]
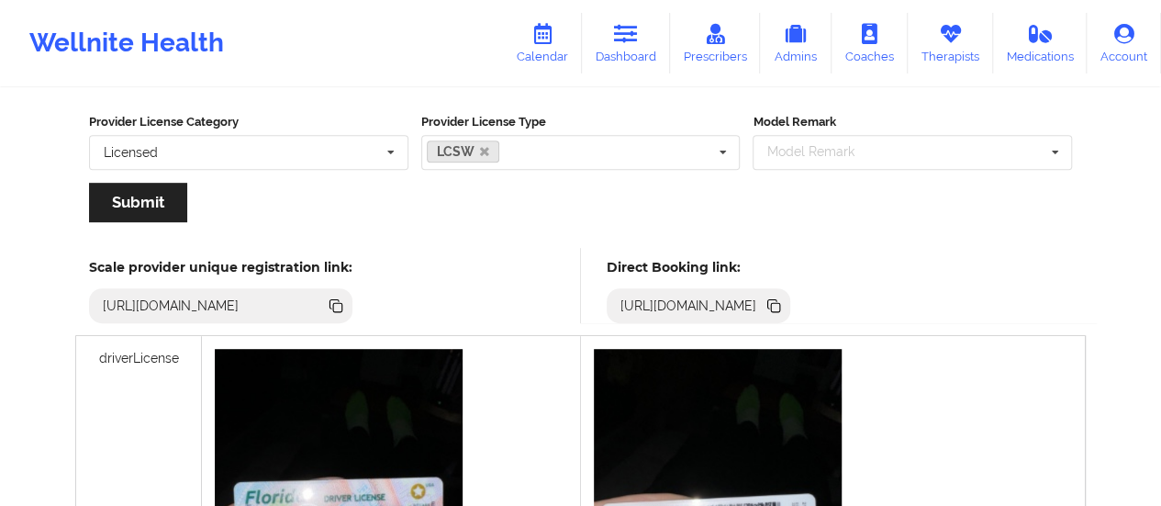
click at [784, 295] on icon at bounding box center [773, 305] width 20 height 20
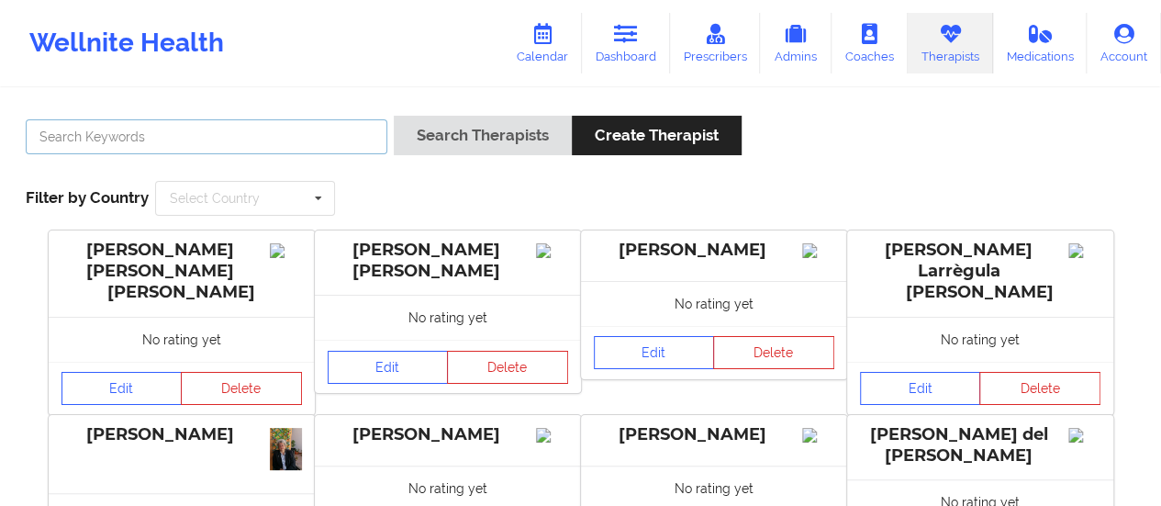
click at [209, 140] on input "text" at bounding box center [207, 136] width 362 height 35
type input "[PERSON_NAME]"
click at [394, 116] on button "Search Therapists" at bounding box center [483, 135] width 178 height 39
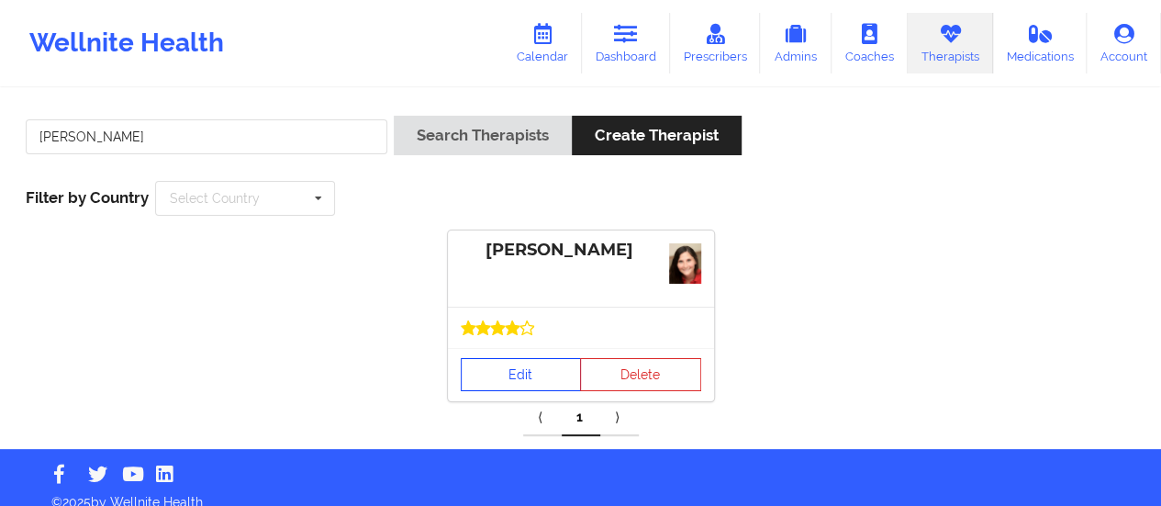
click at [530, 386] on link "Edit" at bounding box center [521, 374] width 121 height 33
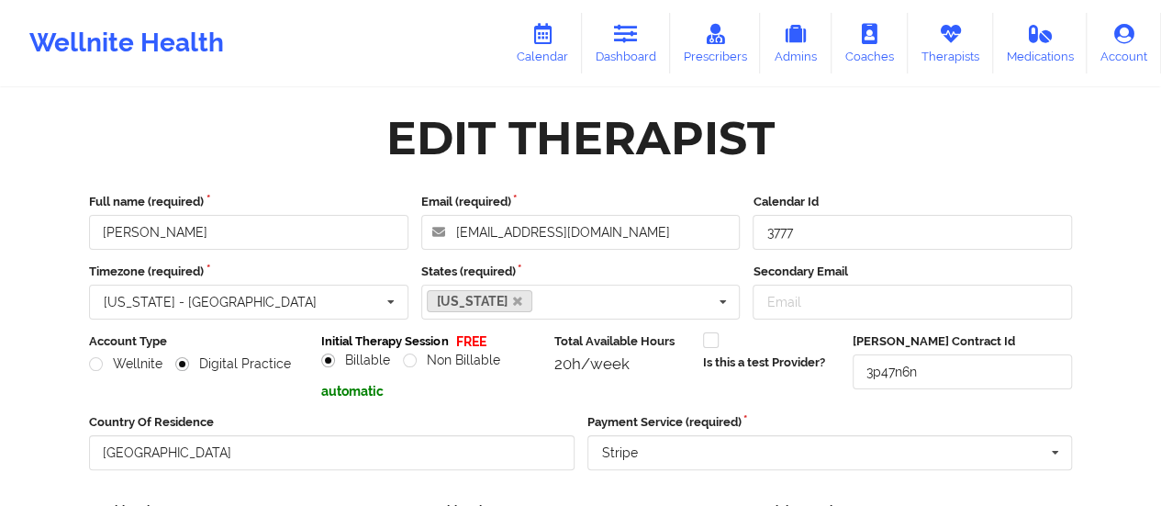
scroll to position [330, 0]
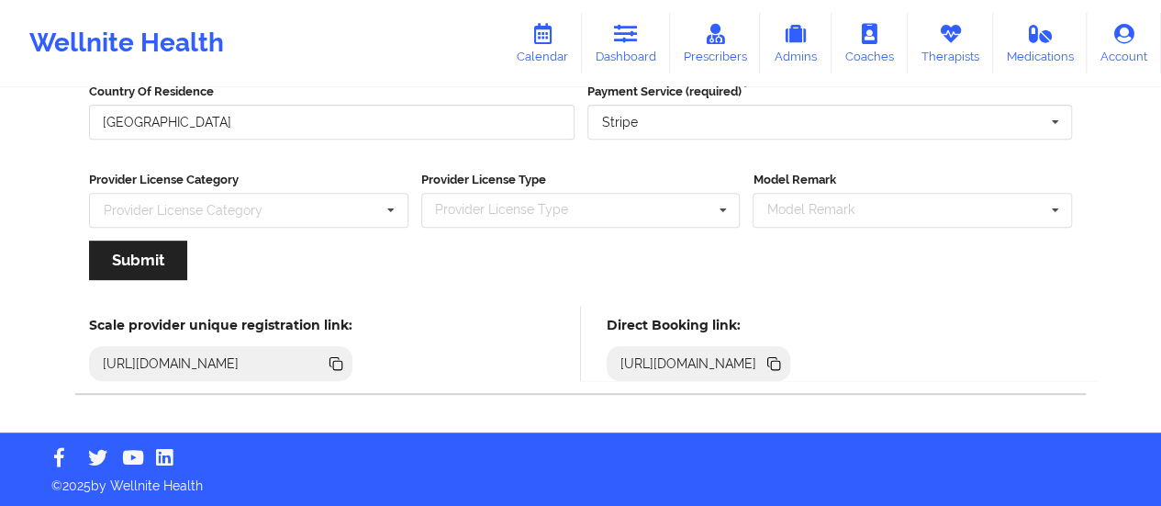
click at [780, 361] on icon at bounding box center [775, 365] width 9 height 9
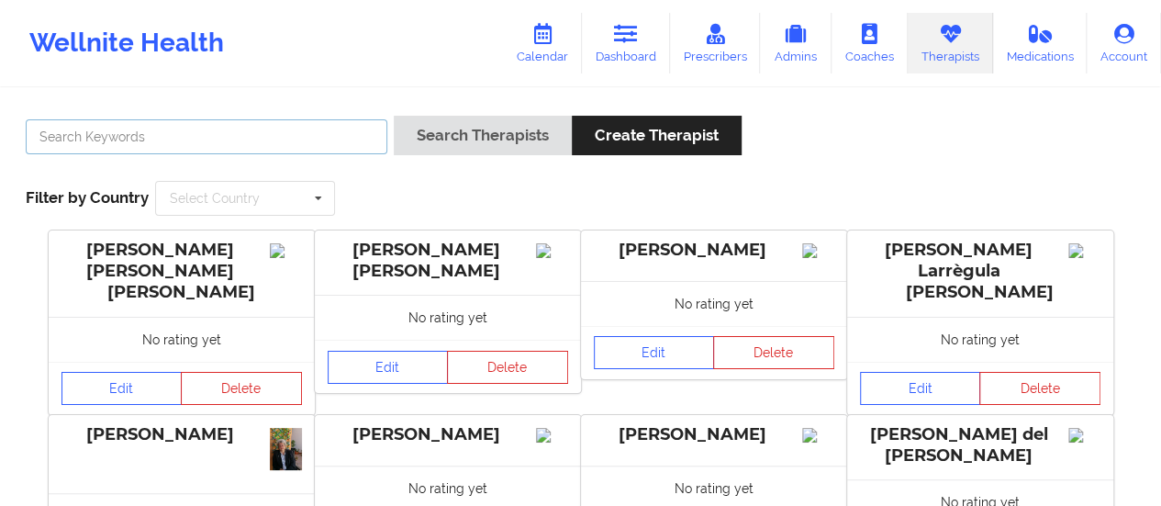
click at [254, 138] on input "text" at bounding box center [207, 136] width 362 height 35
type input "[PERSON_NAME]"
click at [394, 116] on button "Search Therapists" at bounding box center [483, 135] width 178 height 39
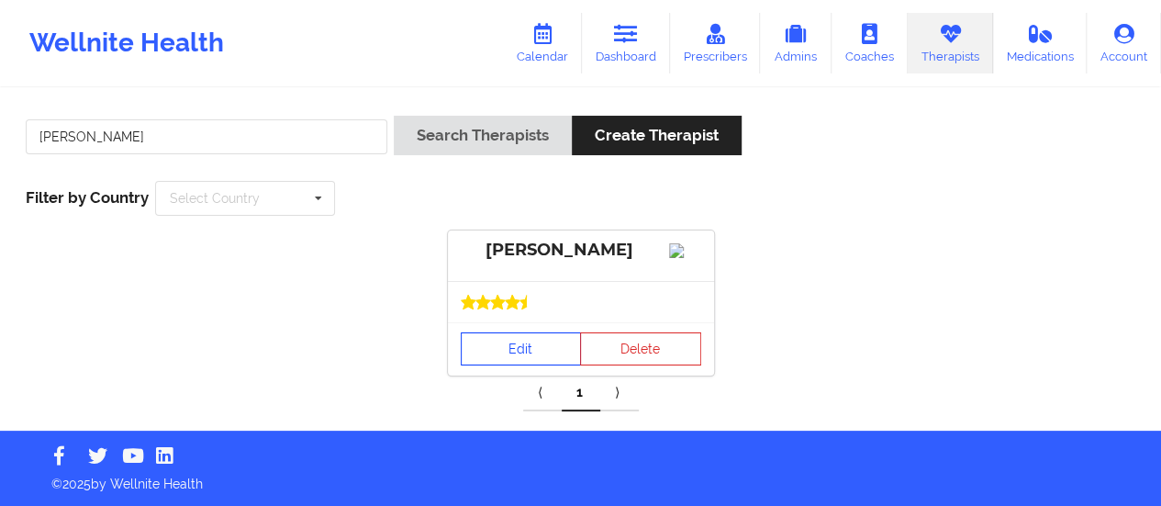
click at [508, 365] on link "Edit" at bounding box center [521, 348] width 121 height 33
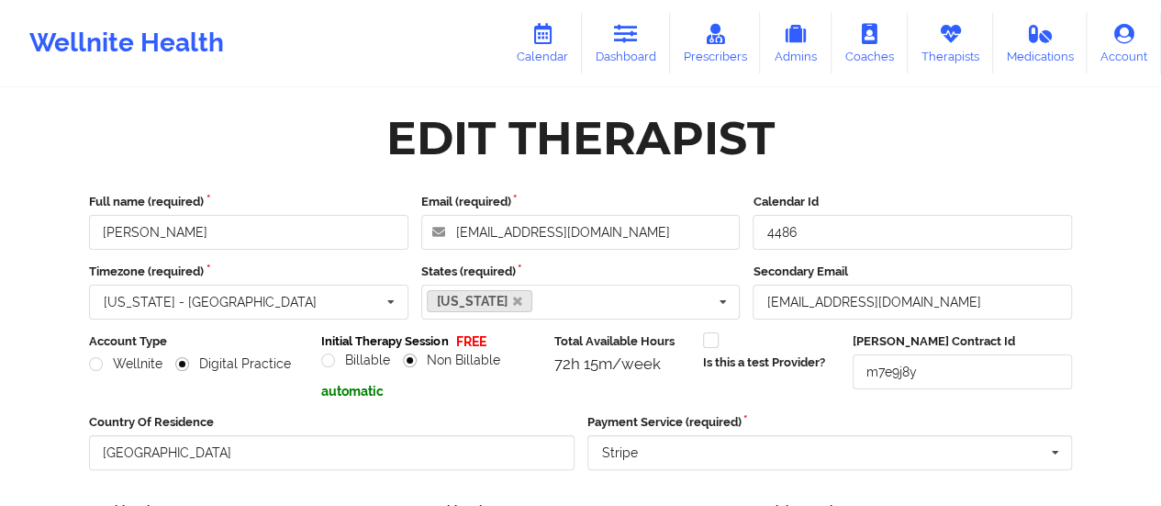
scroll to position [330, 0]
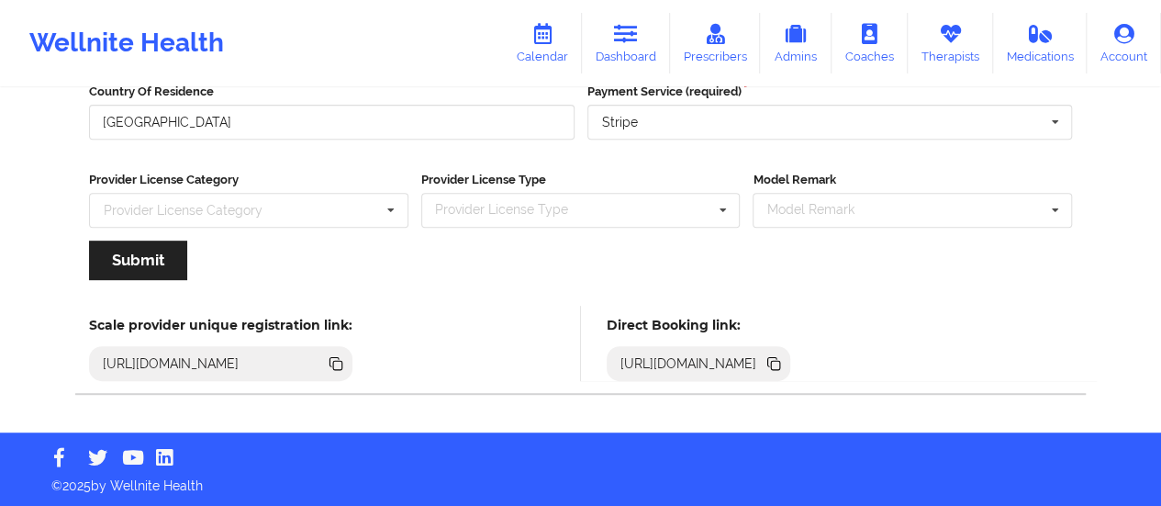
click at [784, 367] on icon at bounding box center [773, 363] width 20 height 20
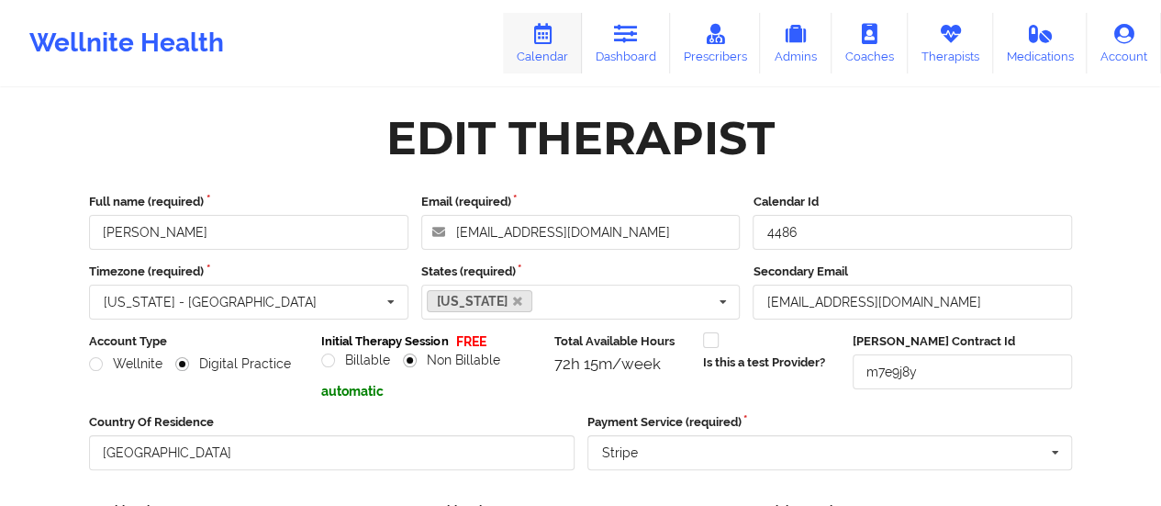
click at [552, 50] on link "Calendar" at bounding box center [542, 43] width 79 height 61
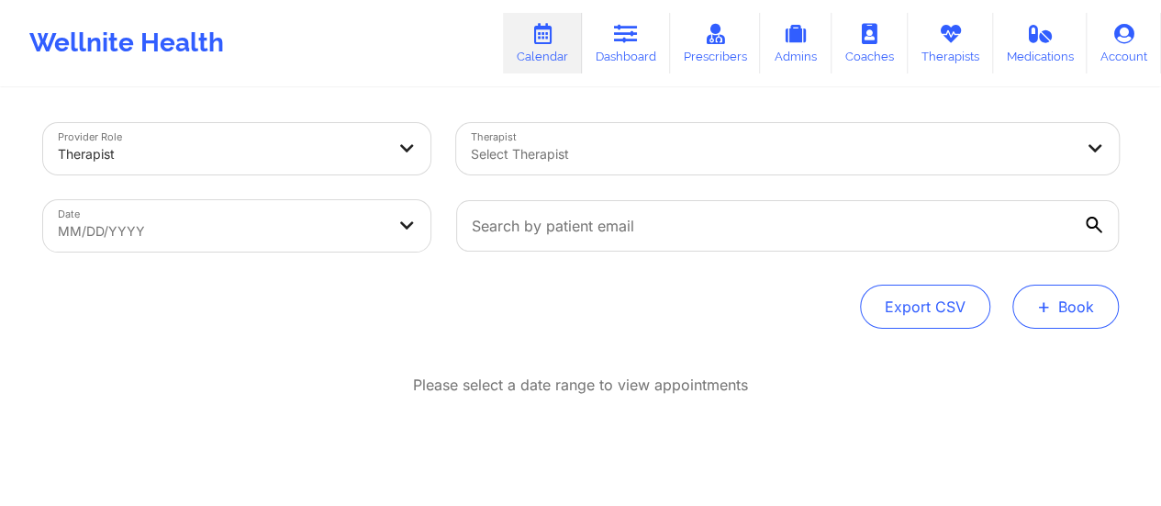
click at [1063, 308] on button "+ Book" at bounding box center [1065, 306] width 106 height 44
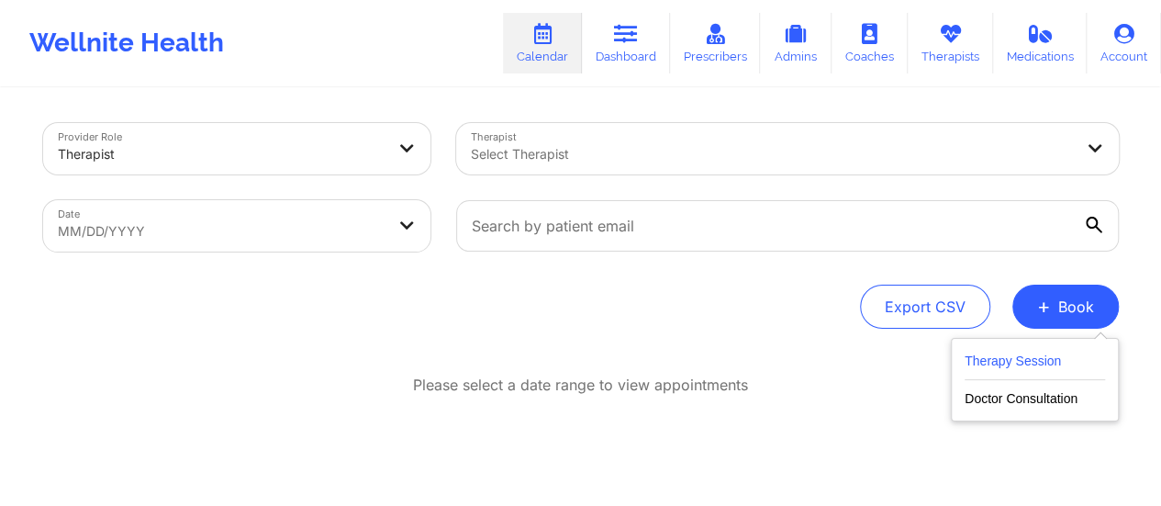
click at [995, 373] on button "Therapy Session" at bounding box center [1034, 365] width 140 height 30
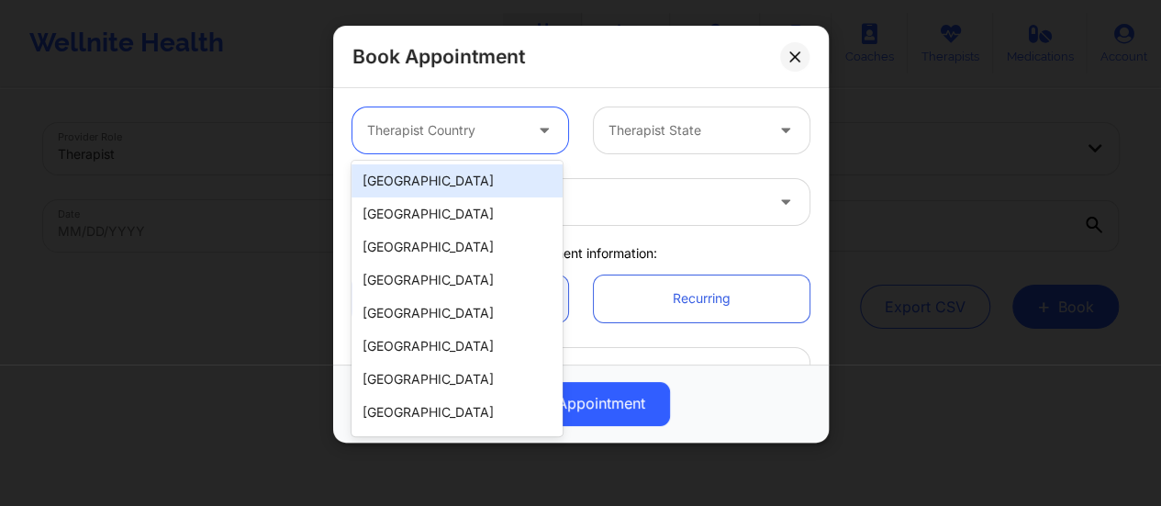
click at [464, 143] on div "Therapist Country" at bounding box center [438, 130] width 172 height 46
click at [444, 191] on div "[GEOGRAPHIC_DATA]" at bounding box center [456, 180] width 211 height 33
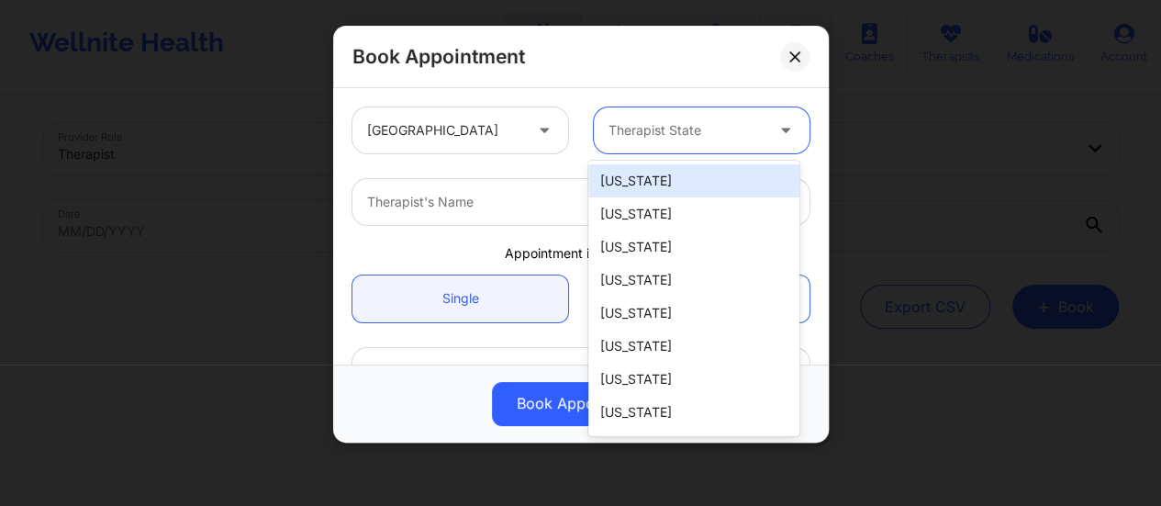
click at [683, 133] on div at bounding box center [685, 130] width 155 height 22
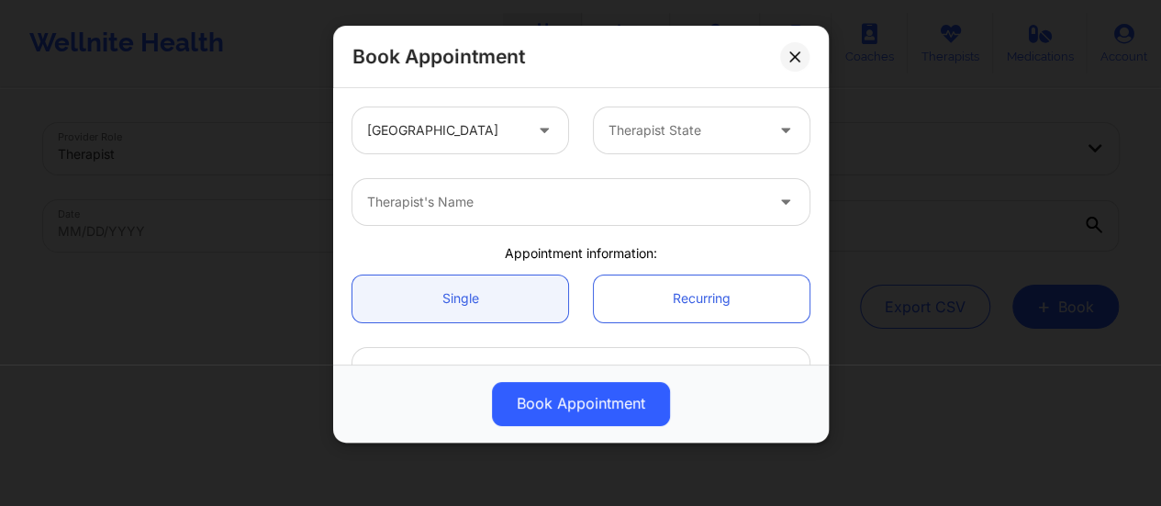
click at [666, 88] on div "United States Therapist State Therapist's Name Appointment information: Single …" at bounding box center [581, 226] width 496 height 276
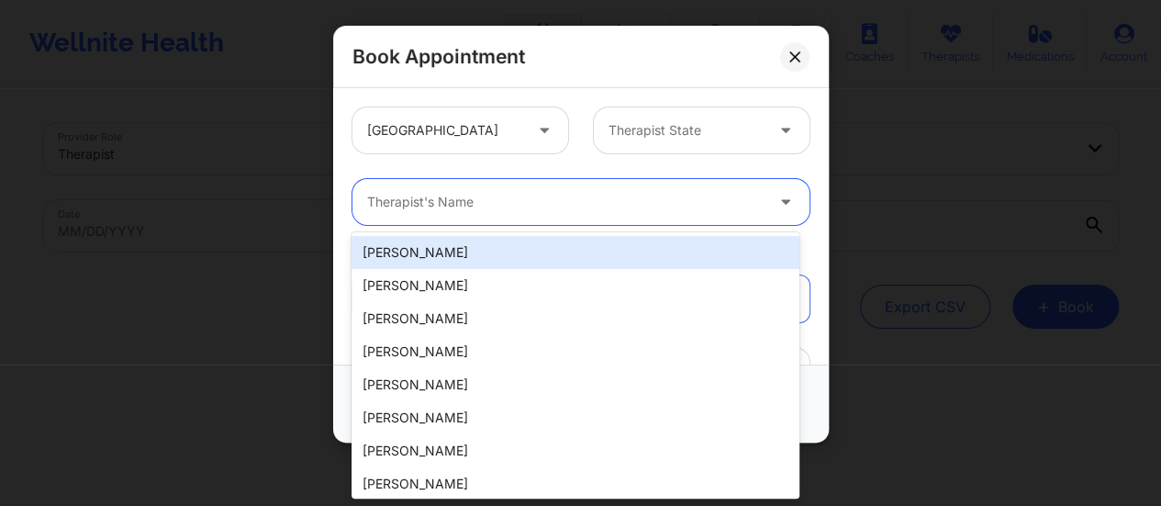
click at [569, 199] on div at bounding box center [565, 202] width 396 height 22
paste input "[PERSON_NAME]"
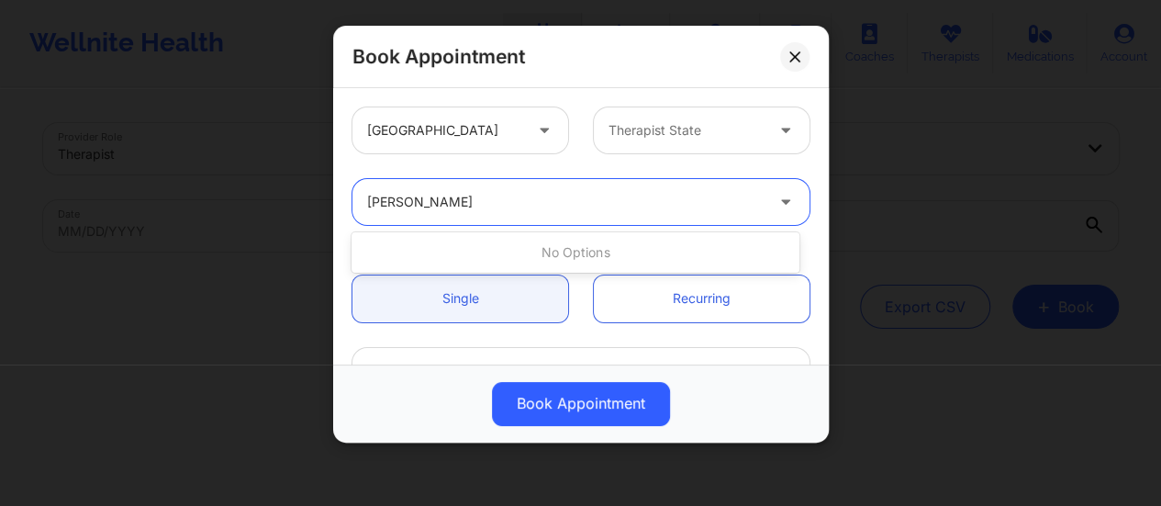
type input "[PERSON_NAME]"
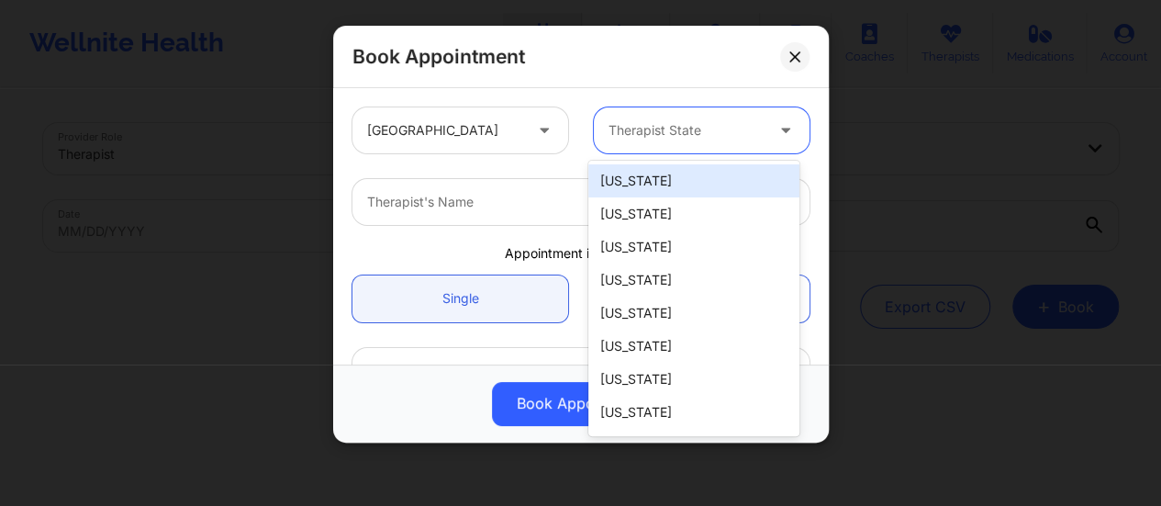
click at [662, 134] on div at bounding box center [685, 130] width 155 height 22
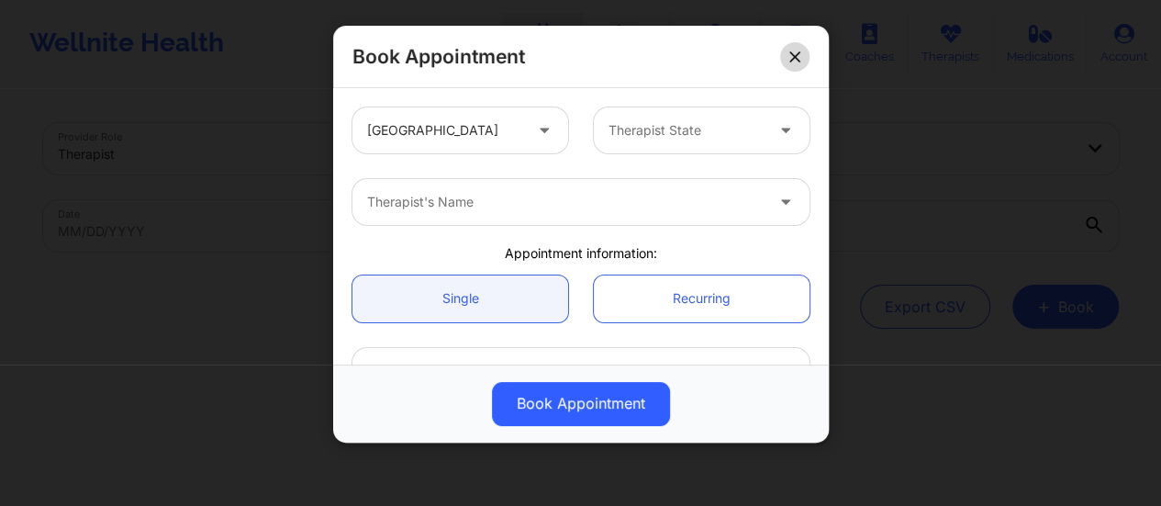
click at [795, 57] on icon at bounding box center [794, 56] width 10 height 10
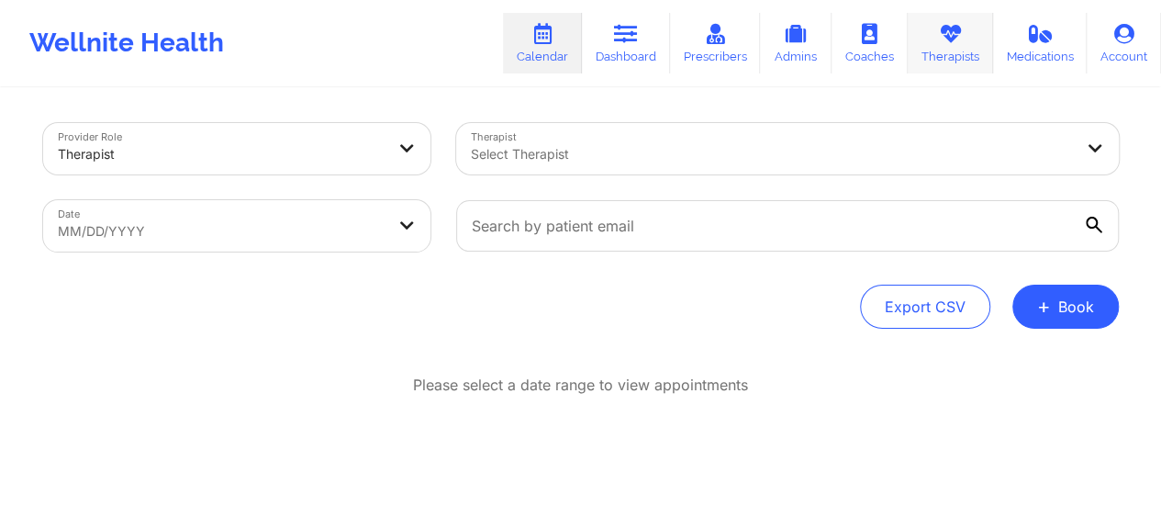
click at [927, 50] on link "Therapists" at bounding box center [950, 43] width 85 height 61
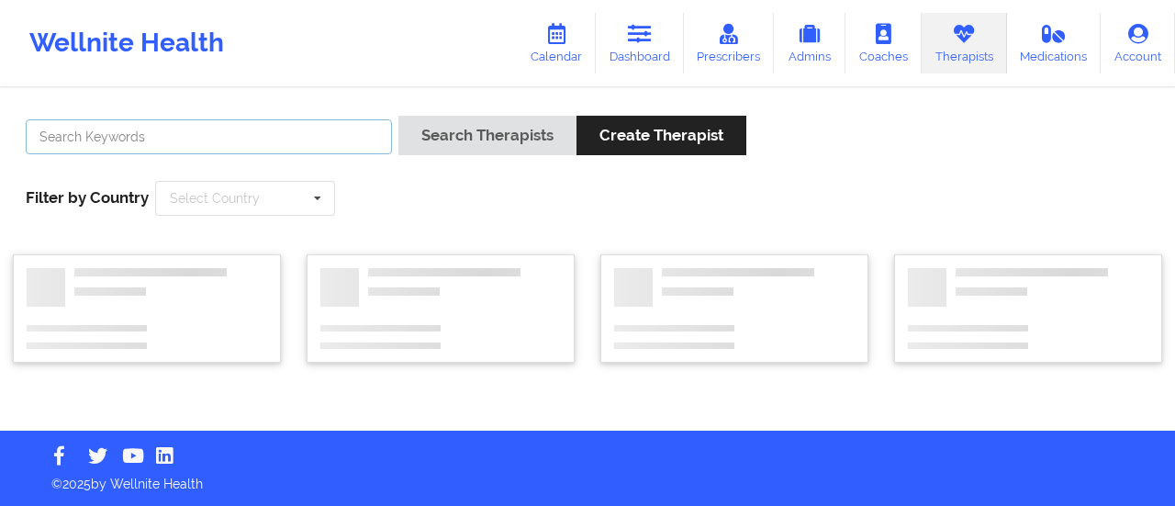
click at [348, 139] on input "text" at bounding box center [209, 136] width 366 height 35
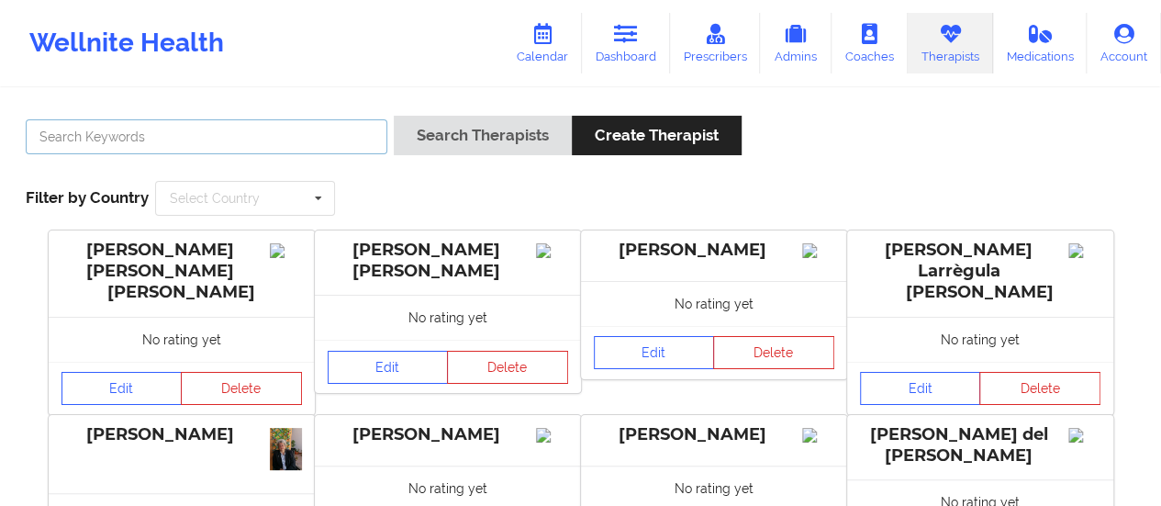
paste input "[PERSON_NAME]"
click at [394, 116] on button "Search Therapists" at bounding box center [483, 135] width 178 height 39
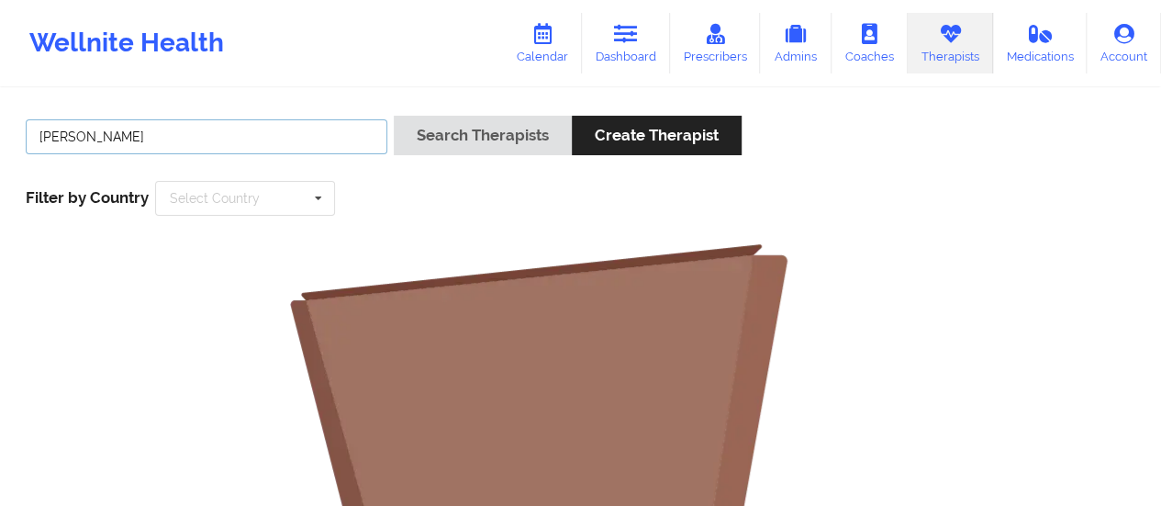
type input "[PERSON_NAME]"
click at [394, 116] on button "Search Therapists" at bounding box center [483, 135] width 178 height 39
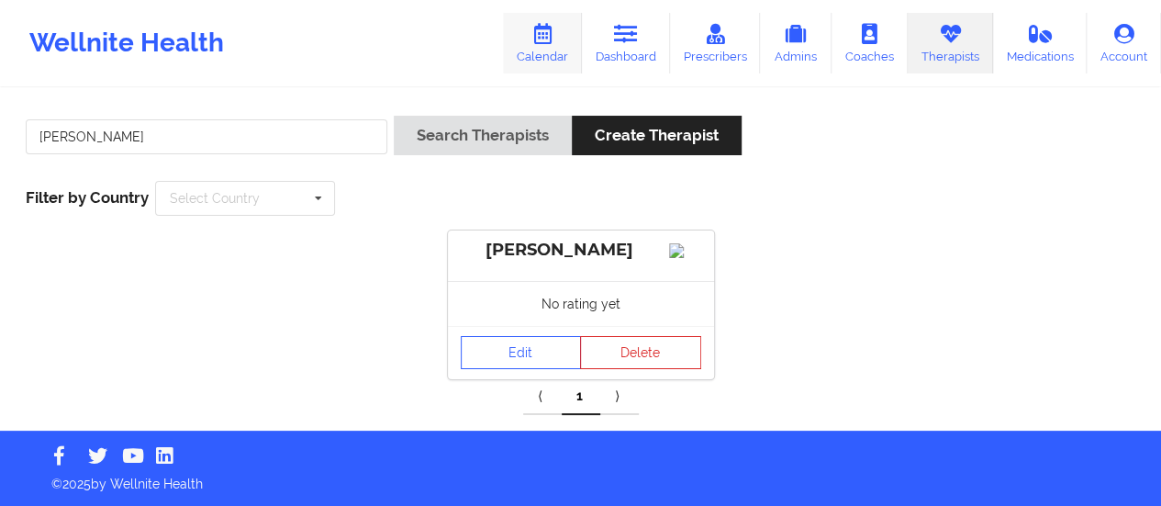
click at [556, 45] on link "Calendar" at bounding box center [542, 43] width 79 height 61
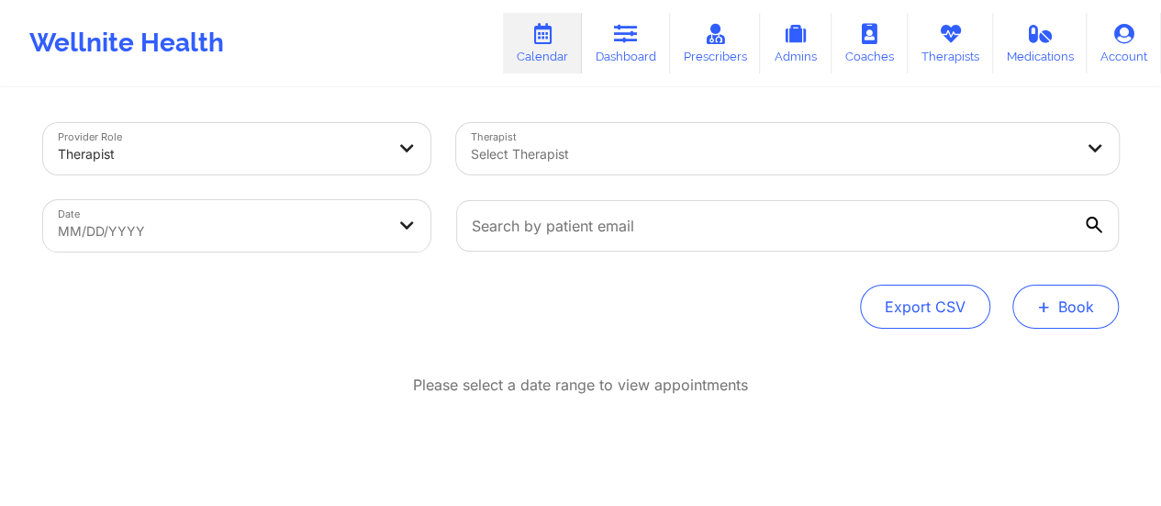
click at [1058, 302] on button "+ Book" at bounding box center [1065, 306] width 106 height 44
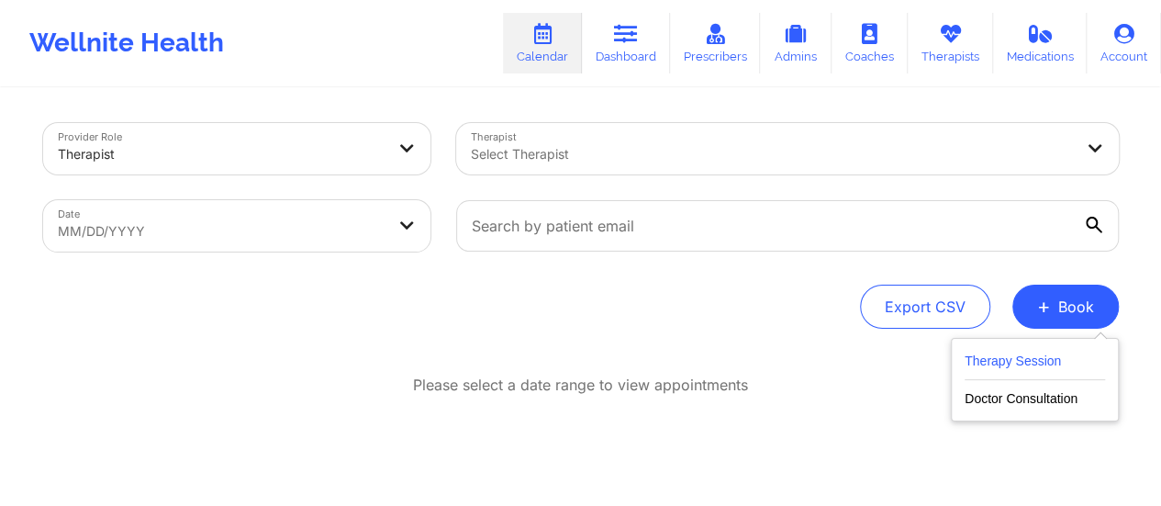
click at [993, 355] on button "Therapy Session" at bounding box center [1034, 365] width 140 height 30
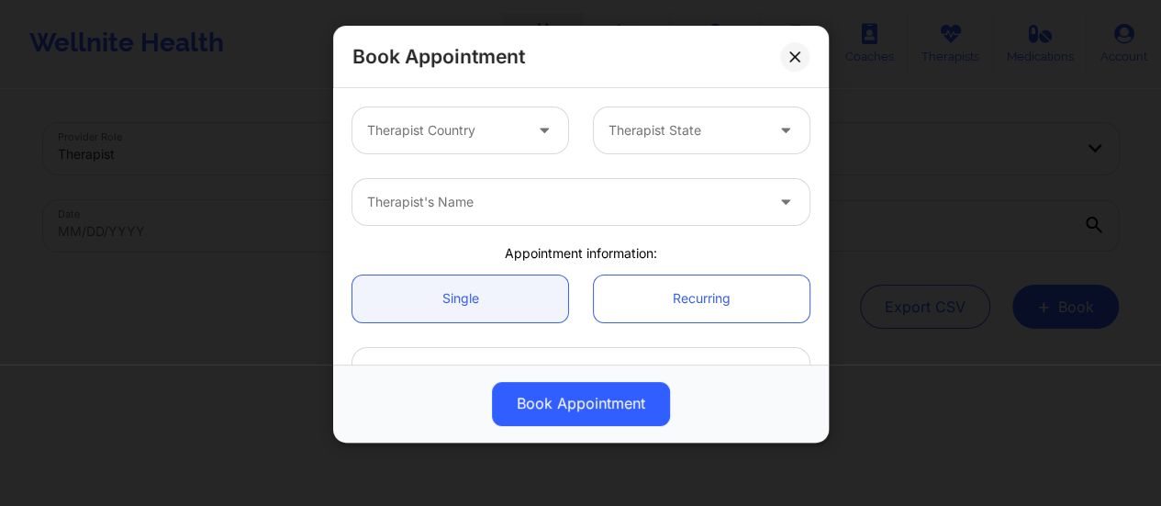
click at [498, 155] on div "Therapist Country Therapist State" at bounding box center [581, 131] width 483 height 72
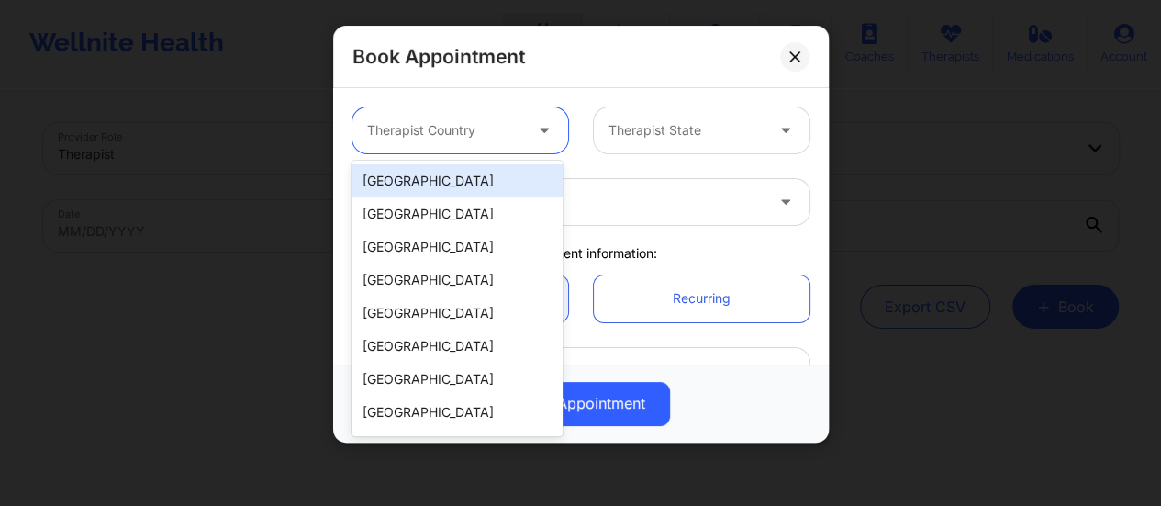
drag, startPoint x: 477, startPoint y: 128, endPoint x: 471, endPoint y: 181, distance: 53.6
click at [471, 181] on body "Wellnite Health Calendar Dashboard Prescribers Admins Coaches Therapists Medica…" at bounding box center [580, 253] width 1161 height 506
click at [471, 181] on div "[GEOGRAPHIC_DATA]" at bounding box center [456, 180] width 211 height 33
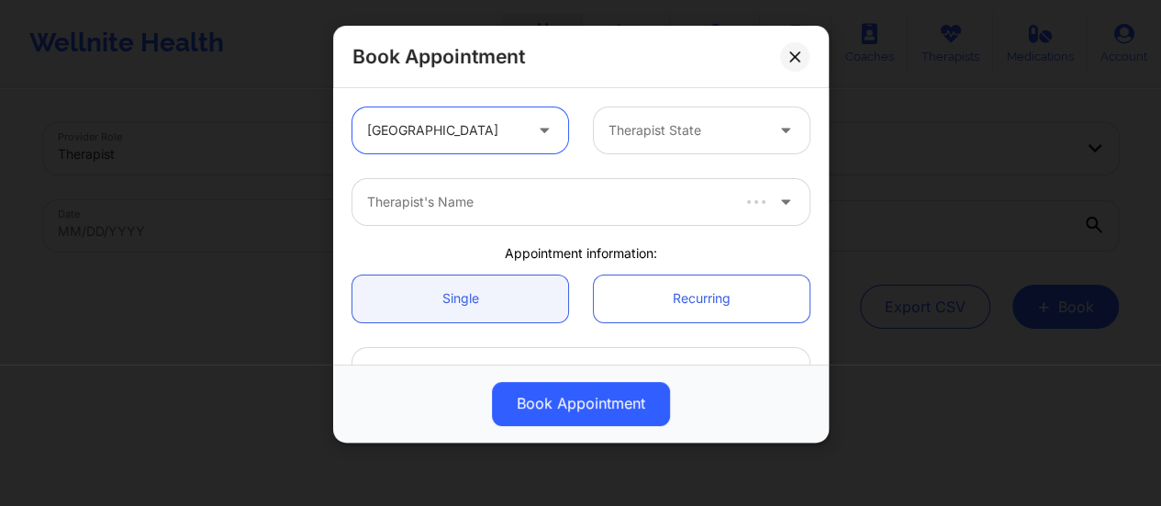
click at [668, 115] on div "Therapist State" at bounding box center [680, 130] width 172 height 46
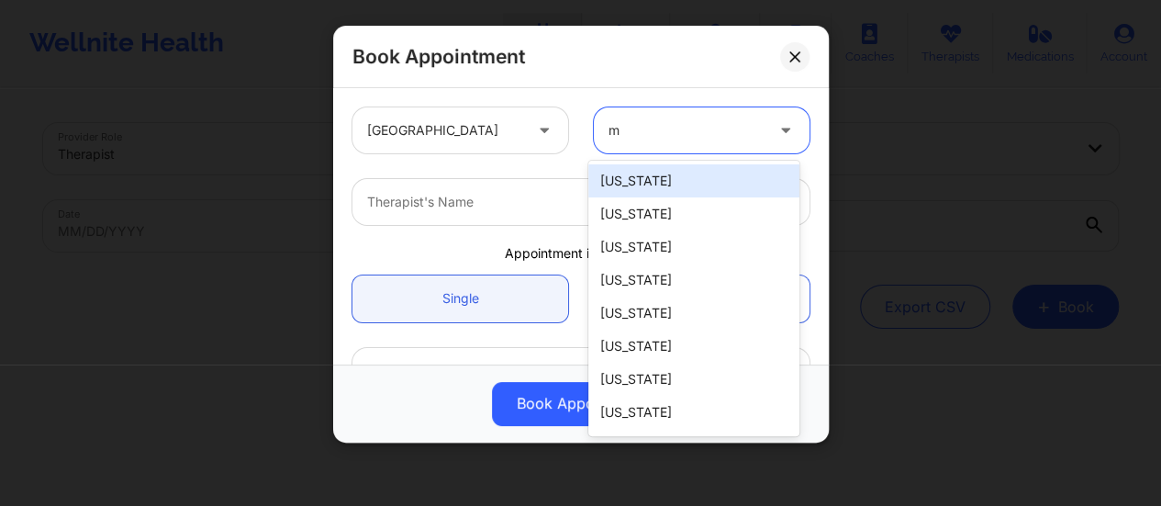
type input "ma"
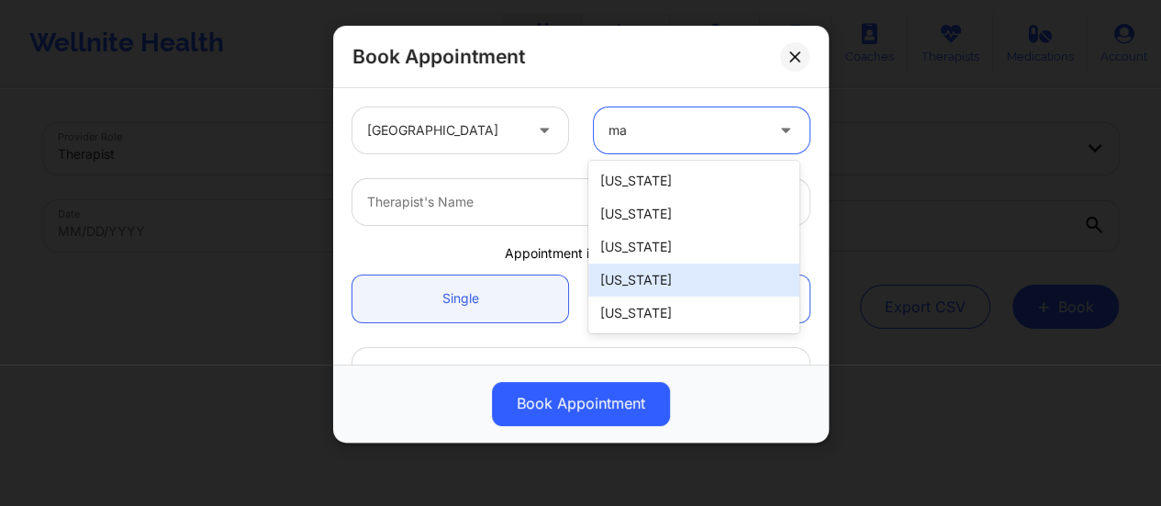
click at [681, 276] on div "[US_STATE]" at bounding box center [693, 279] width 211 height 33
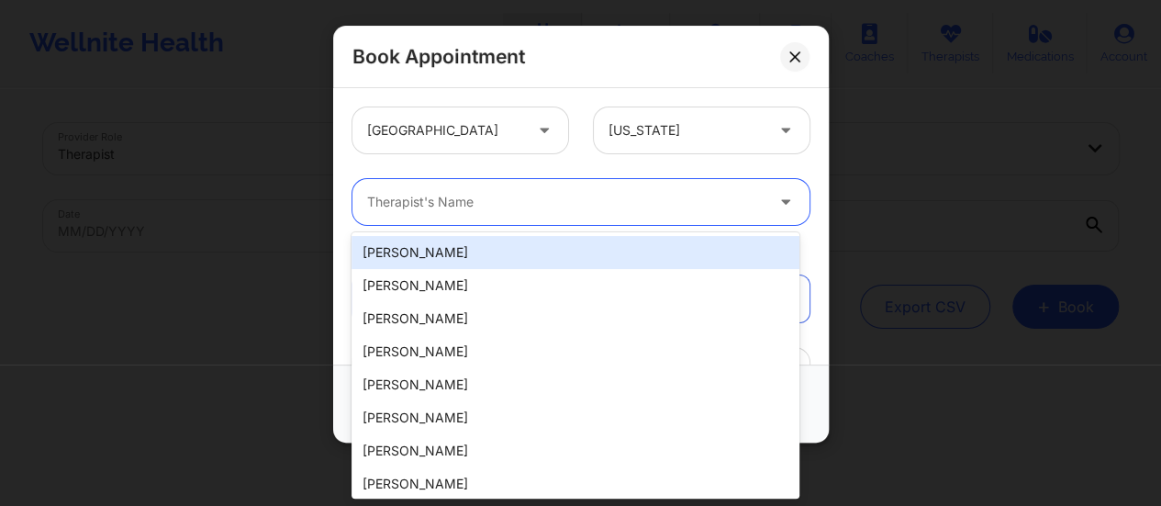
click at [541, 199] on div at bounding box center [565, 202] width 396 height 22
paste input "[PERSON_NAME]"
type input "[PERSON_NAME]"
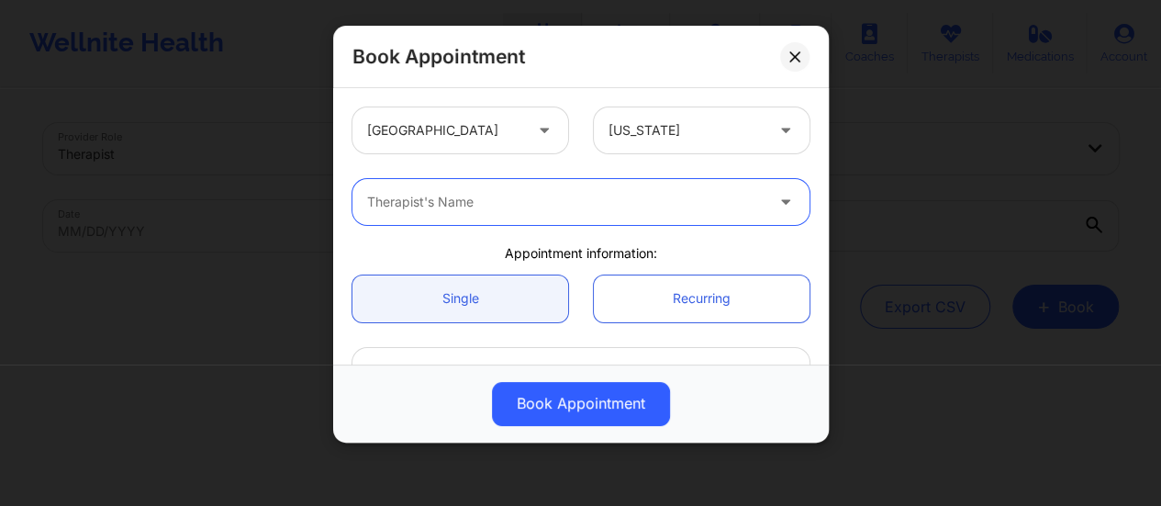
click at [541, 199] on div at bounding box center [565, 202] width 396 height 22
paste input "[PERSON_NAME]"
type input "[PERSON_NAME]"
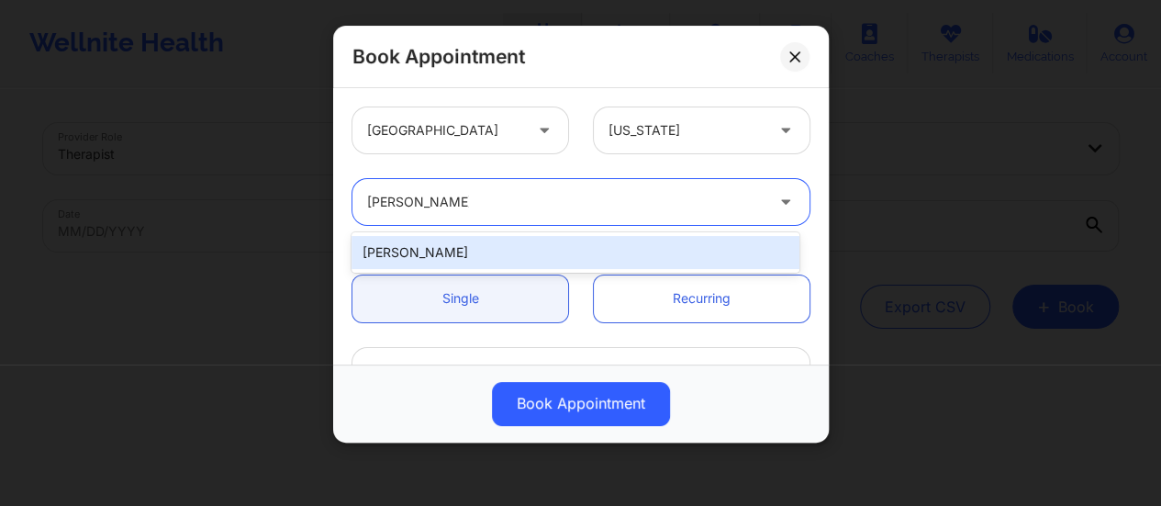
click at [563, 237] on div "[PERSON_NAME]" at bounding box center [575, 252] width 448 height 33
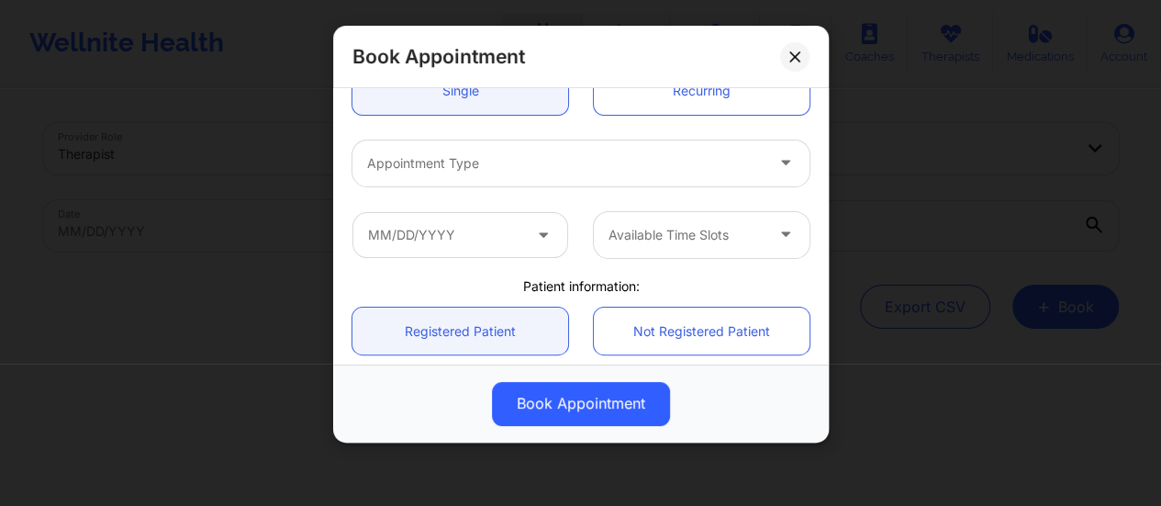
scroll to position [206, 0]
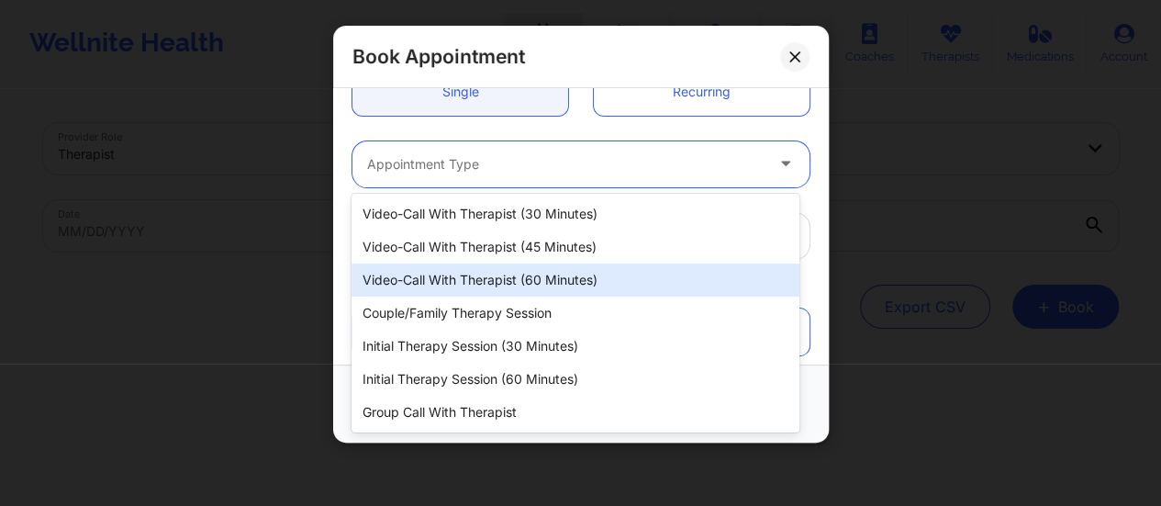
drag, startPoint x: 522, startPoint y: 153, endPoint x: 542, endPoint y: 284, distance: 131.9
click at [542, 284] on body "Wellnite Health Calendar Dashboard Prescribers Admins Coaches Therapists Medica…" at bounding box center [580, 253] width 1161 height 506
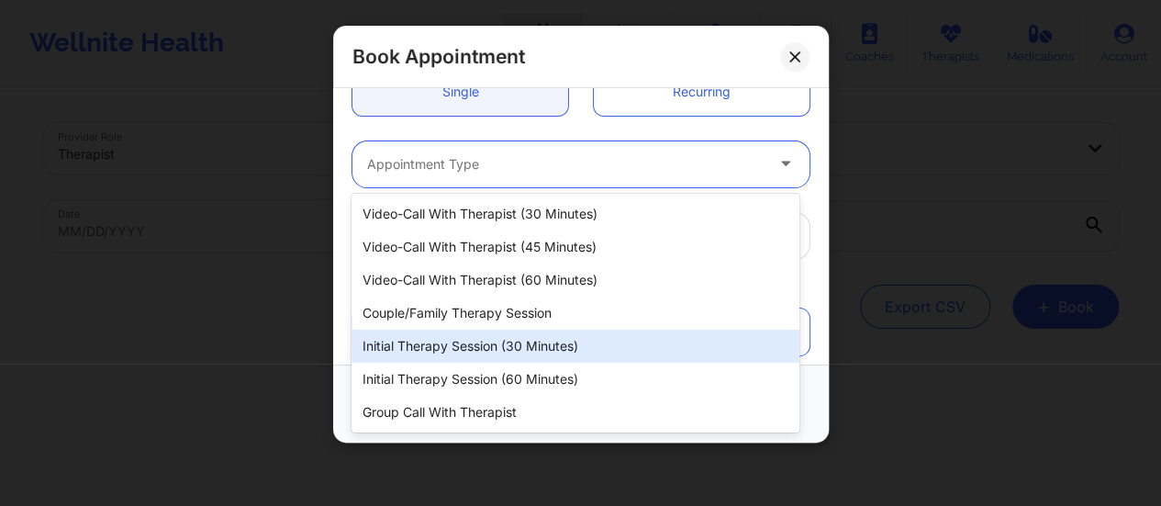
click at [516, 351] on div "Initial Therapy Session (30 minutes)" at bounding box center [575, 345] width 448 height 33
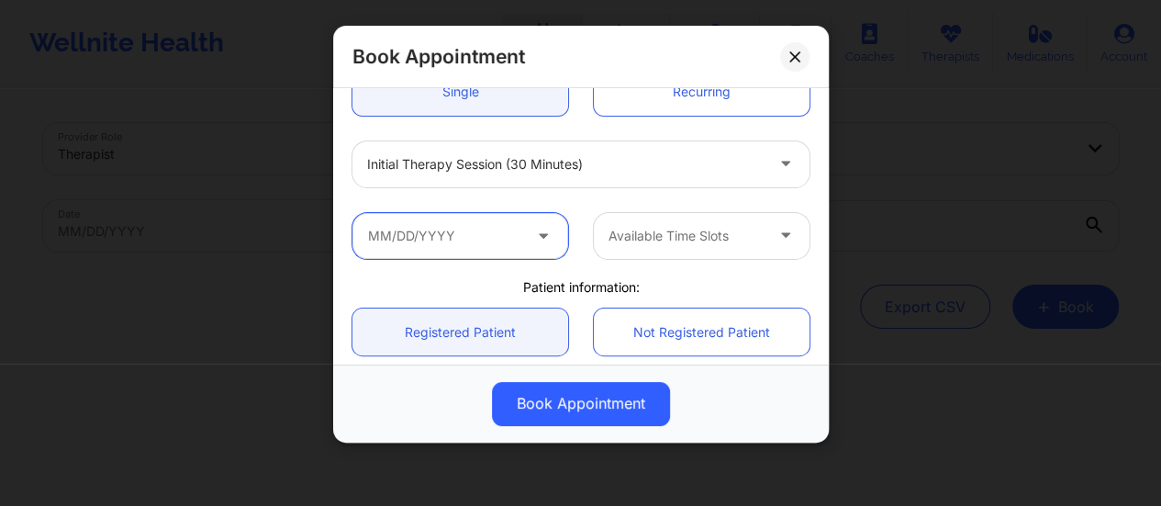
click at [486, 214] on input "text" at bounding box center [460, 236] width 216 height 46
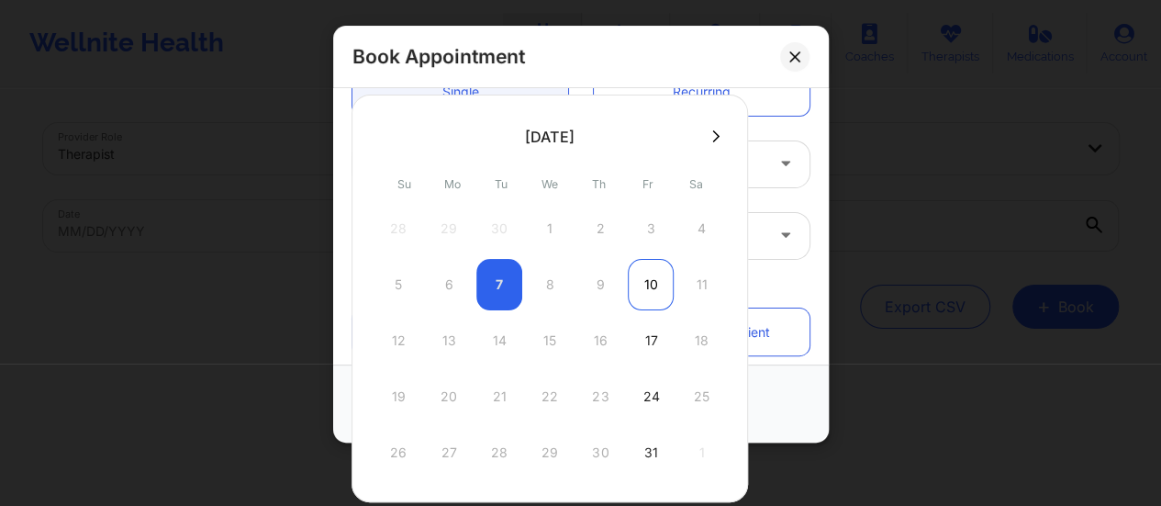
click at [642, 278] on div "10" at bounding box center [651, 284] width 46 height 51
type input "[DATE]"
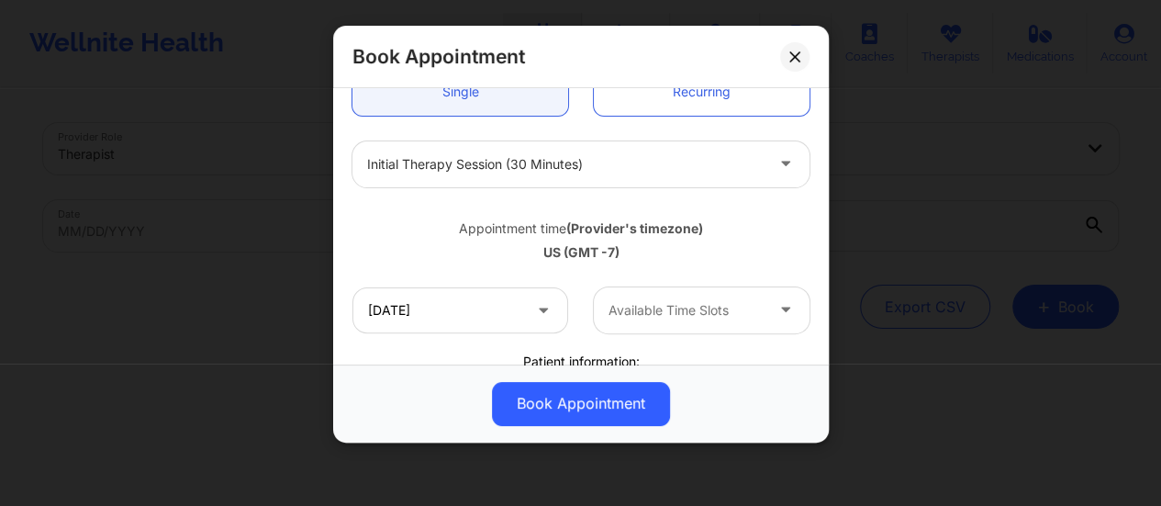
click at [727, 295] on div "Available Time Slots" at bounding box center [680, 310] width 172 height 46
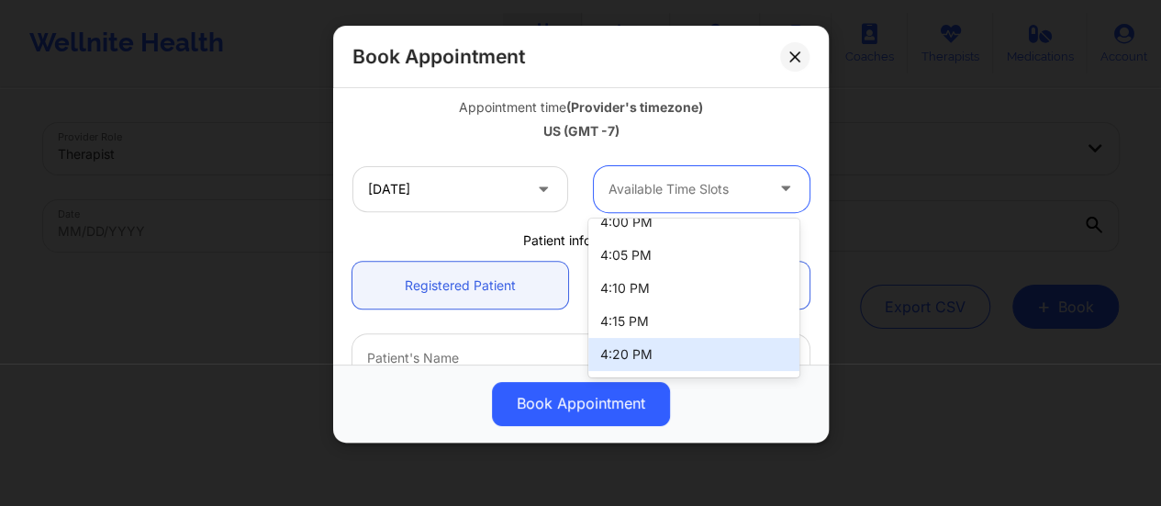
scroll to position [0, 0]
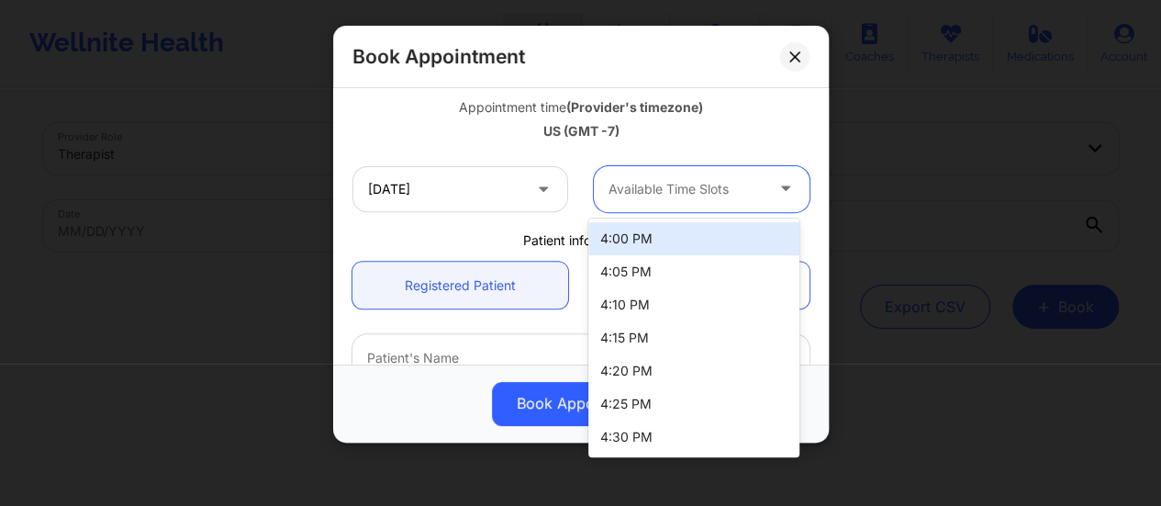
click at [683, 175] on div "Available Time Slots" at bounding box center [680, 189] width 172 height 46
